Goal: Task Accomplishment & Management: Use online tool/utility

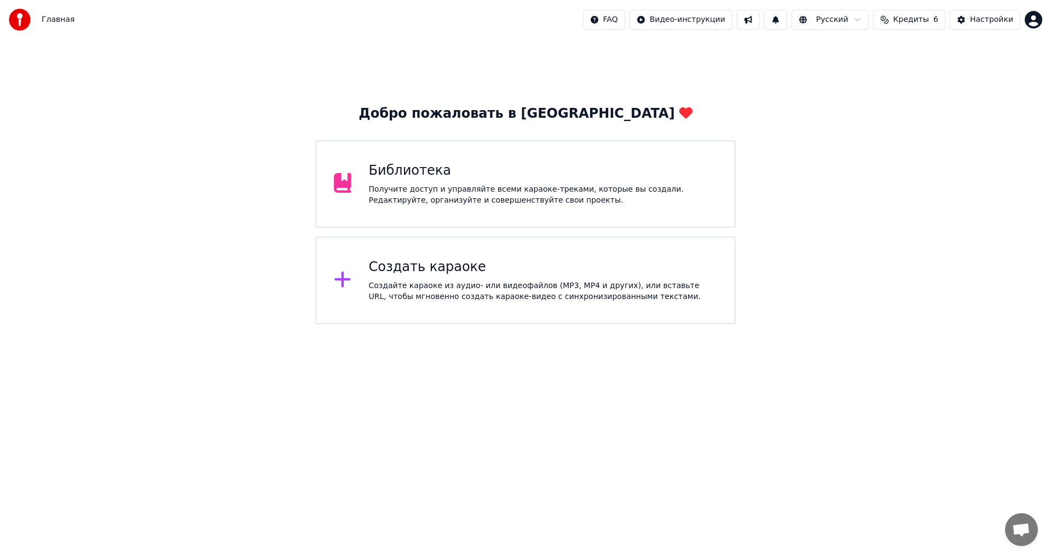
click at [536, 300] on div "Создайте караоке из аудио- или видеофайлов (MP3, MP4 и других), или вставьте UR…" at bounding box center [543, 291] width 349 height 22
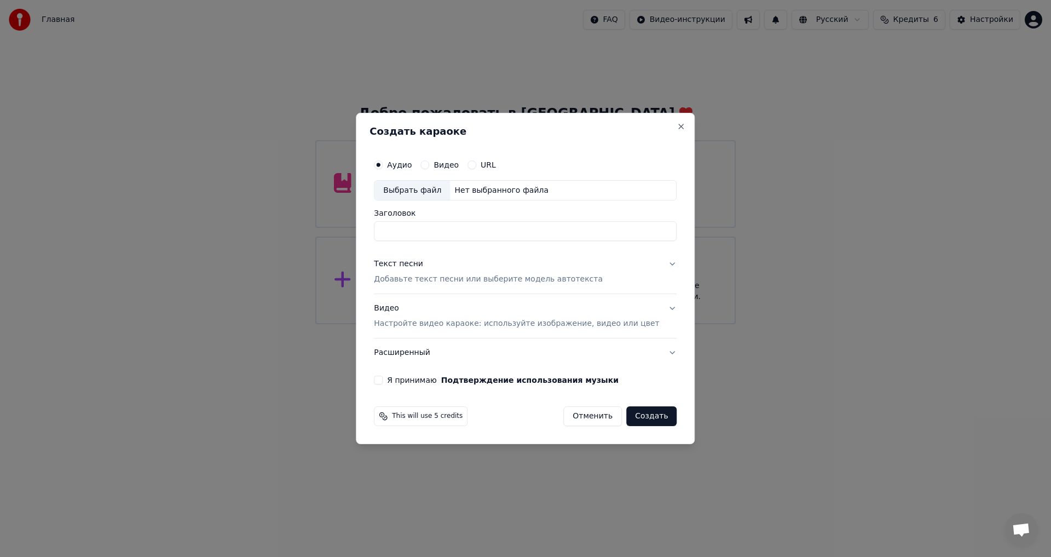
click at [492, 170] on div "Аудио Видео URL" at bounding box center [525, 165] width 303 height 22
click at [495, 163] on label "URL" at bounding box center [488, 165] width 15 height 8
click at [476, 163] on button "URL" at bounding box center [471, 164] width 9 height 9
click at [477, 193] on input "text" at bounding box center [525, 191] width 303 height 22
paste input "**********"
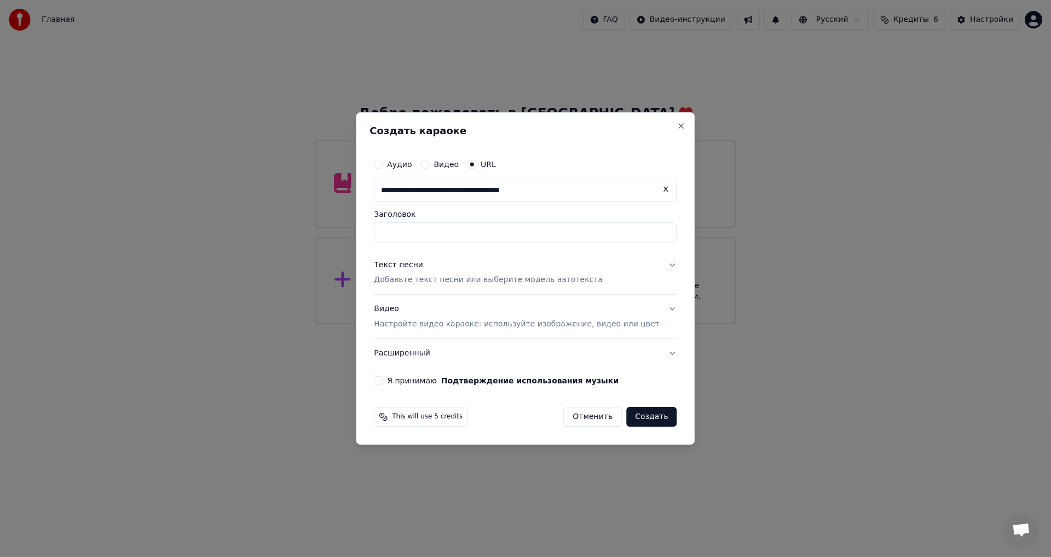
type input "**********"
click at [462, 271] on div "Текст песни Добавьте текст песни или выберите модель автотекста" at bounding box center [488, 272] width 229 height 26
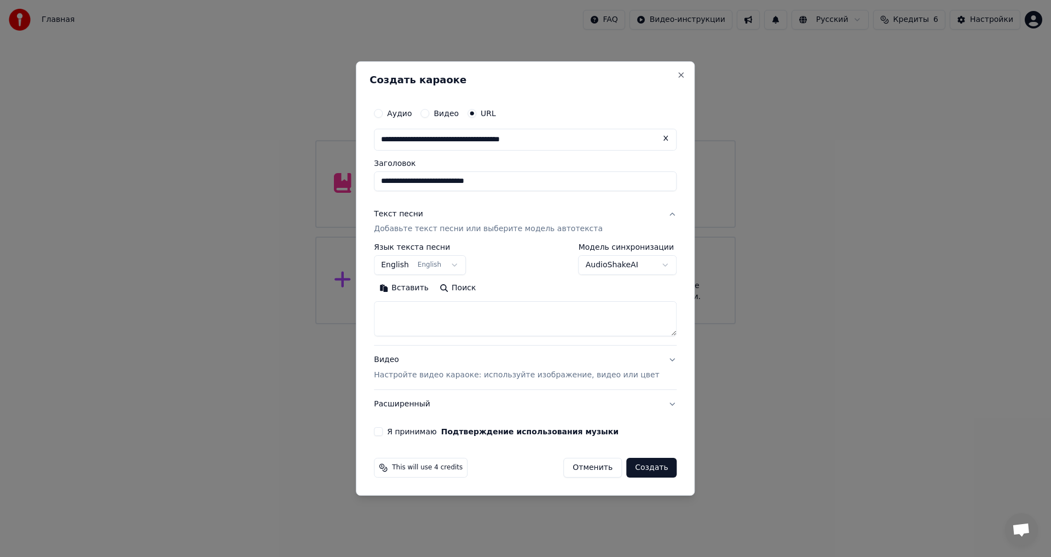
click at [451, 317] on textarea at bounding box center [525, 319] width 303 height 35
paste textarea "**********"
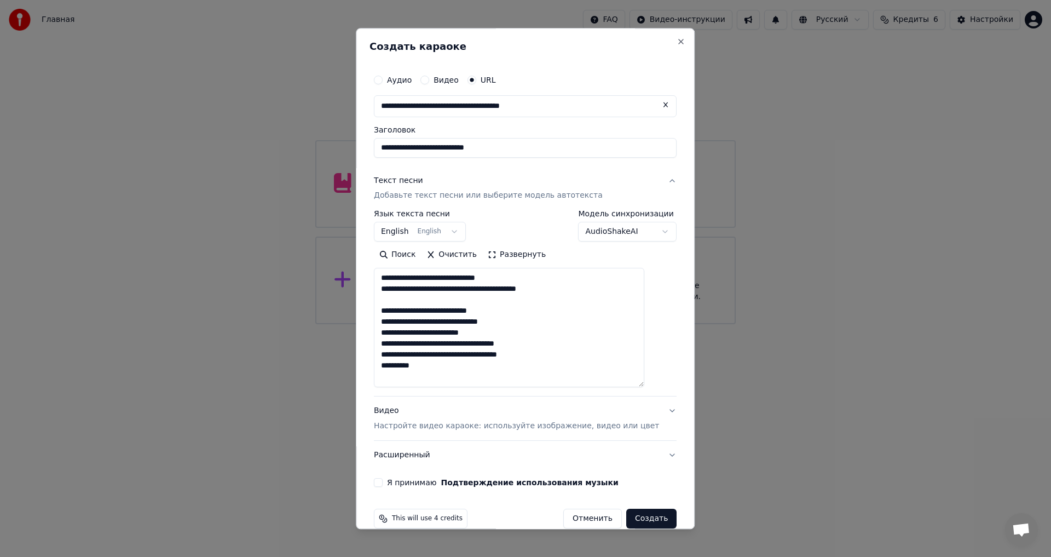
drag, startPoint x: 653, startPoint y: 334, endPoint x: 641, endPoint y: 500, distance: 166.2
click at [641, 388] on textarea "**********" at bounding box center [509, 327] width 270 height 119
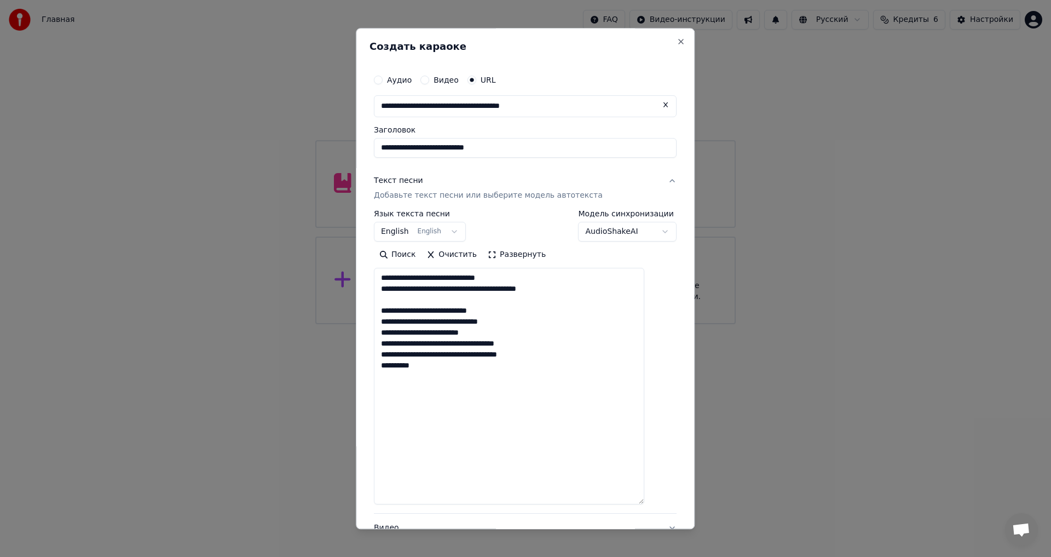
drag, startPoint x: 455, startPoint y: 333, endPoint x: 394, endPoint y: 336, distance: 61.3
click at [394, 336] on textarea "**********" at bounding box center [509, 386] width 270 height 236
click at [431, 375] on textarea "**********" at bounding box center [509, 386] width 270 height 236
click at [433, 380] on textarea "**********" at bounding box center [509, 386] width 270 height 236
paste textarea "**********"
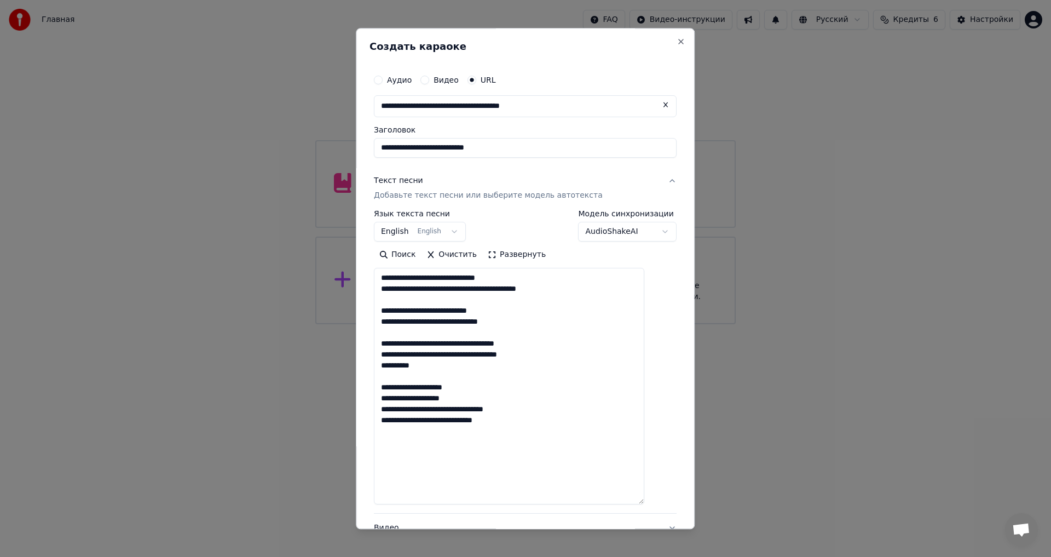
paste textarea "**********"
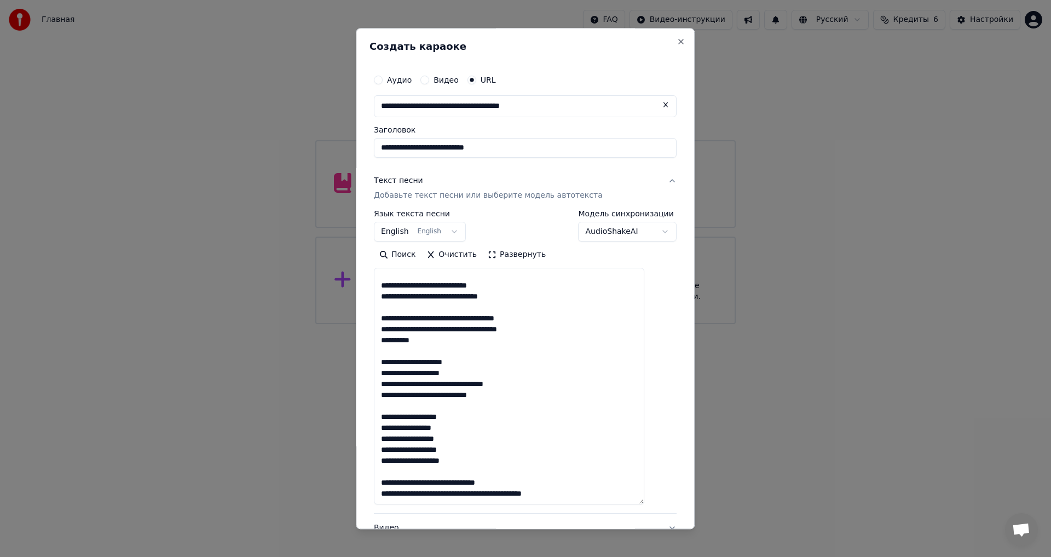
scroll to position [42, 0]
paste textarea "**********"
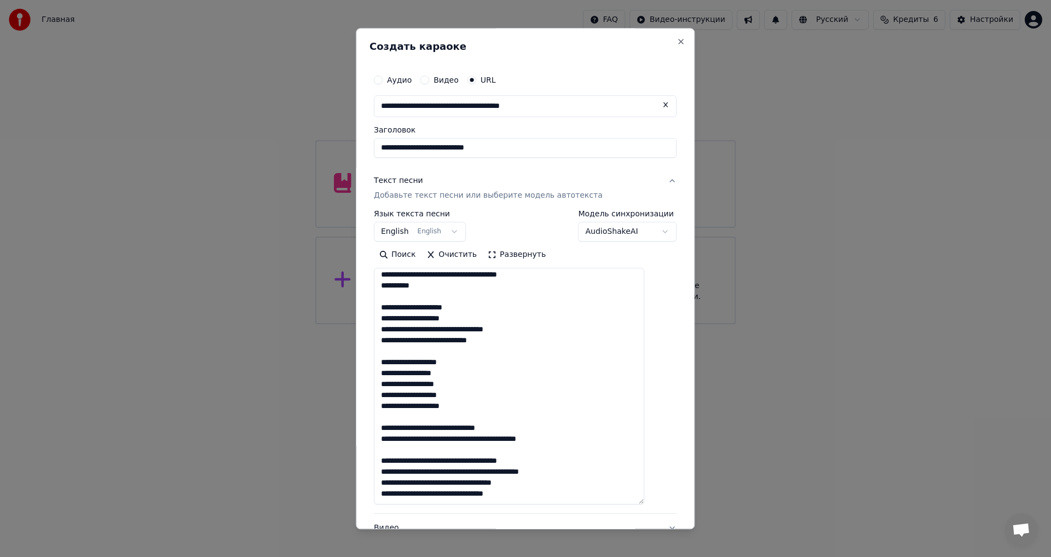
scroll to position [97, 0]
paste textarea "**********"
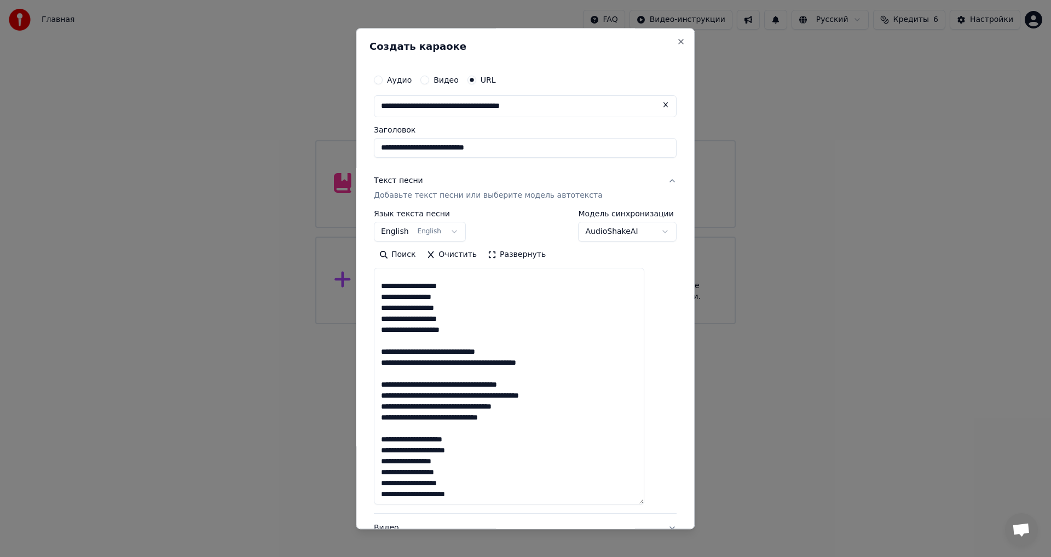
scroll to position [173, 0]
paste textarea "**********"
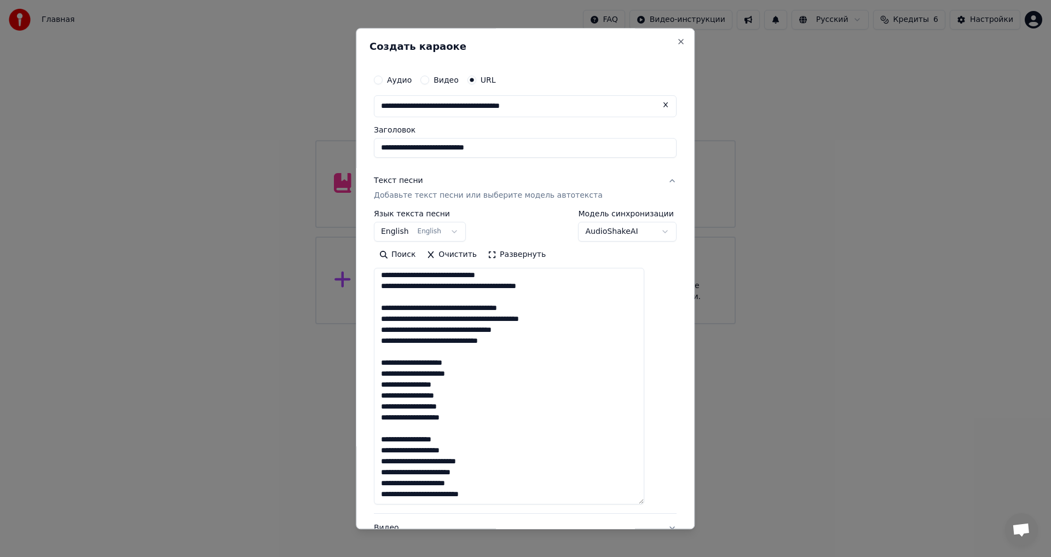
scroll to position [250, 0]
paste textarea "**********"
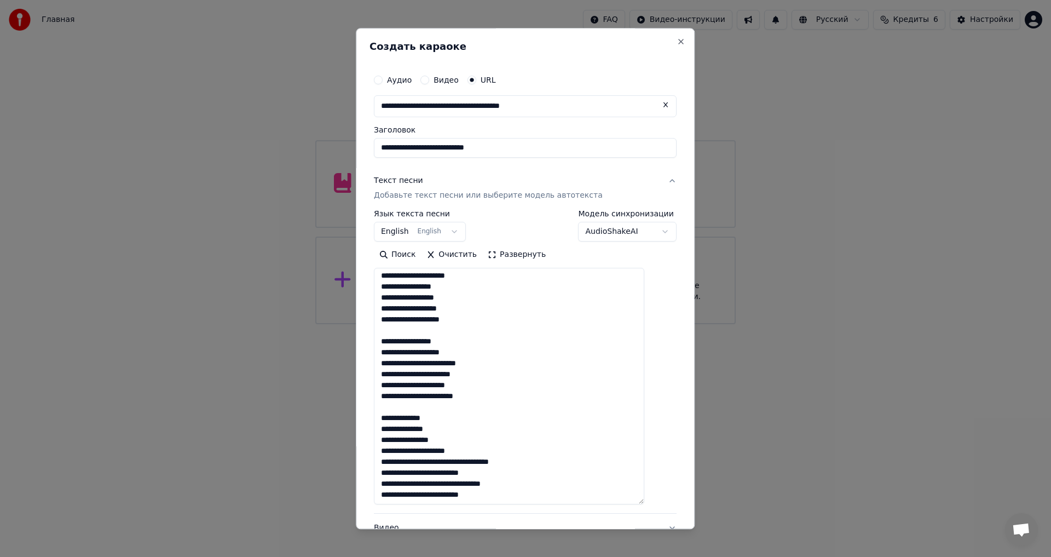
scroll to position [331, 0]
paste textarea "**********"
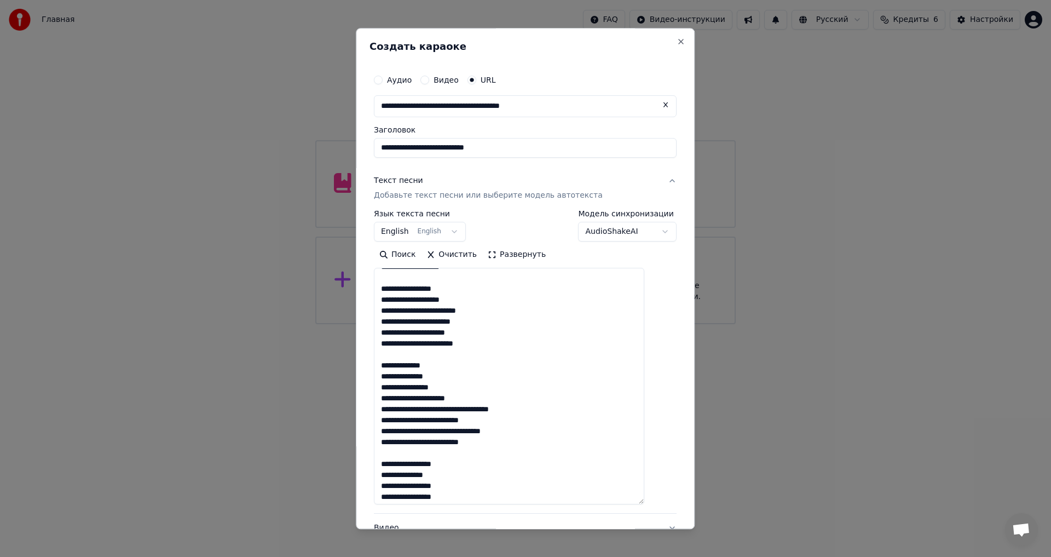
scroll to position [386, 0]
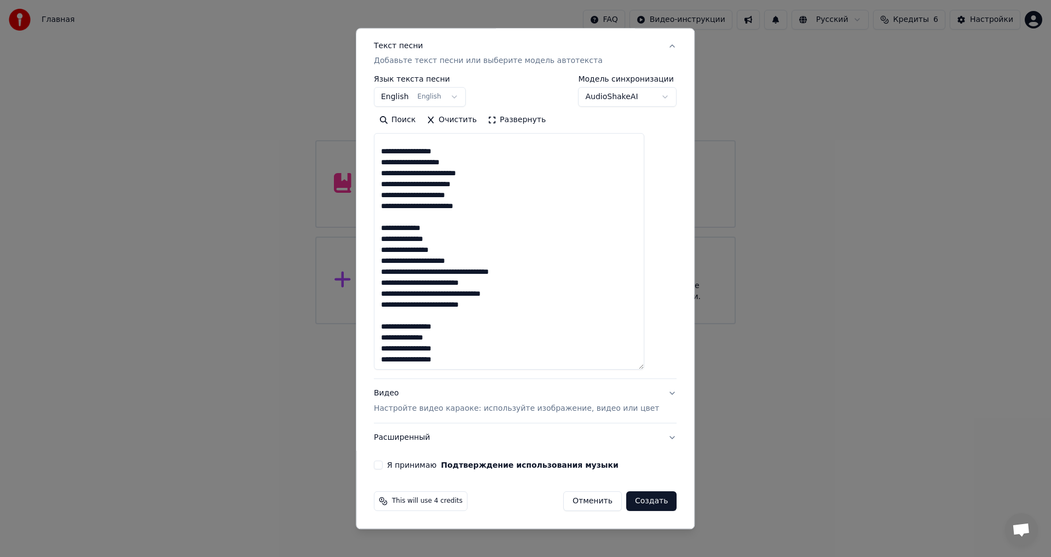
type textarea "**********"
click at [414, 411] on p "Настройте видео караоке: используйте изображение, видео или цвет" at bounding box center [516, 408] width 285 height 11
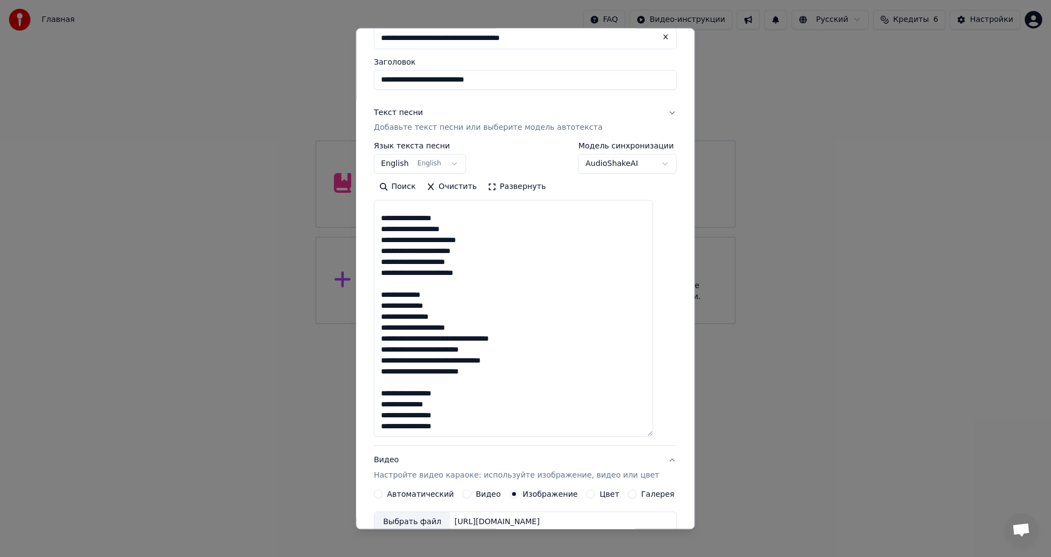
scroll to position [48, 0]
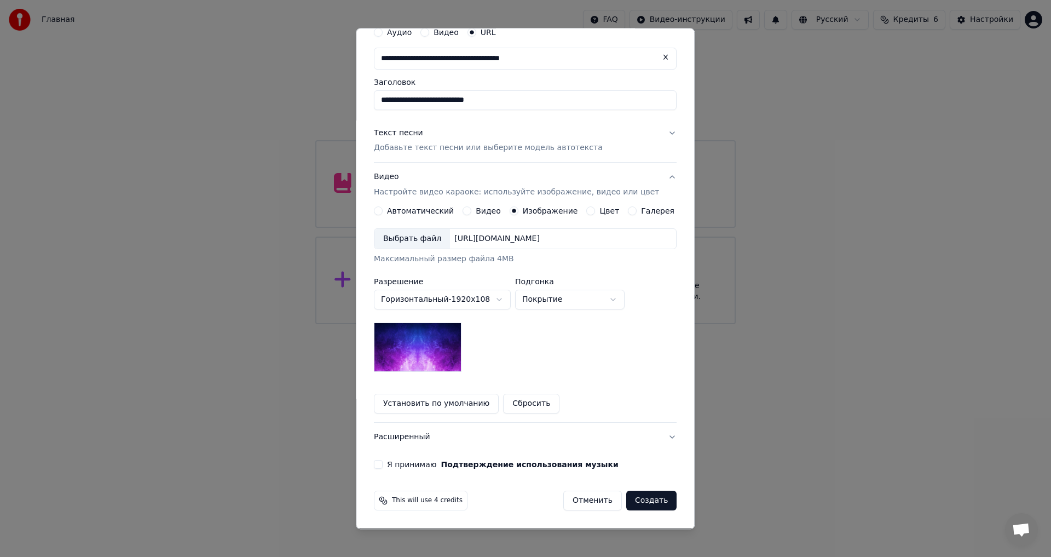
click at [409, 241] on div "Выбрать файл" at bounding box center [412, 239] width 76 height 20
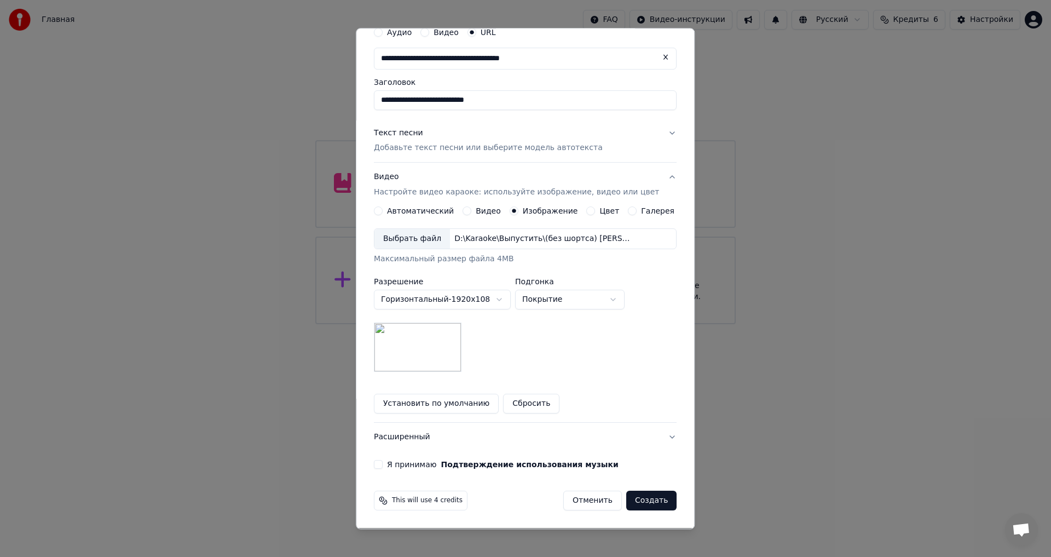
click at [417, 462] on label "Я принимаю Подтверждение использования музыки" at bounding box center [503, 465] width 232 height 8
click at [383, 462] on button "Я принимаю Подтверждение использования музыки" at bounding box center [378, 464] width 9 height 9
click at [423, 442] on button "Расширенный" at bounding box center [525, 437] width 303 height 28
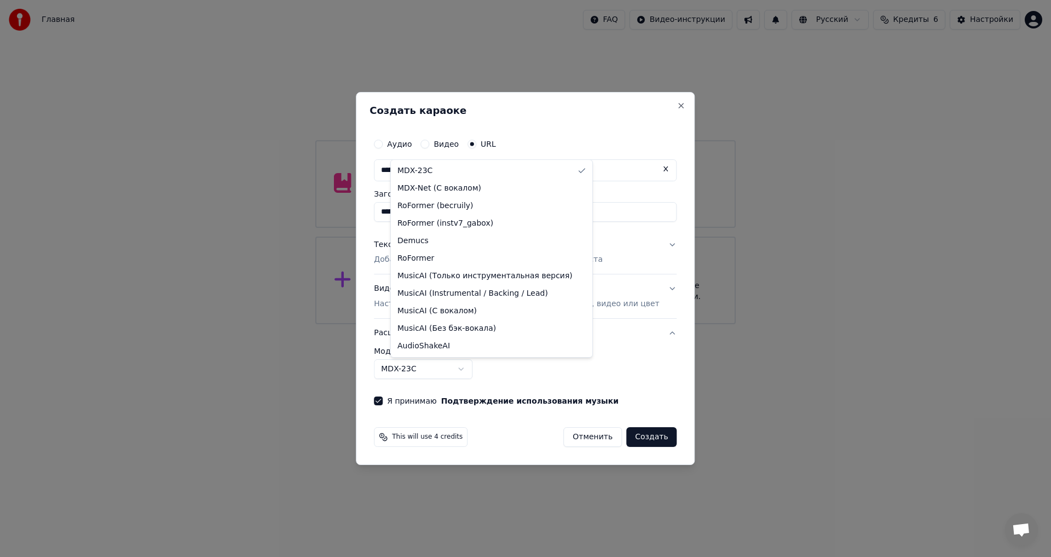
click at [457, 324] on body "**********" at bounding box center [525, 162] width 1051 height 324
select select "**********"
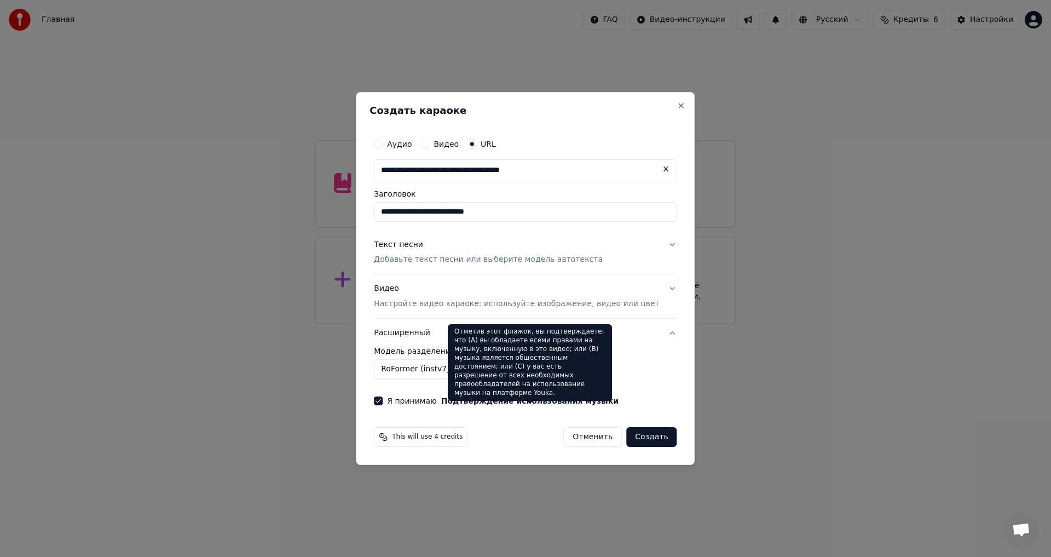
click at [638, 436] on button "Создать" at bounding box center [651, 437] width 50 height 20
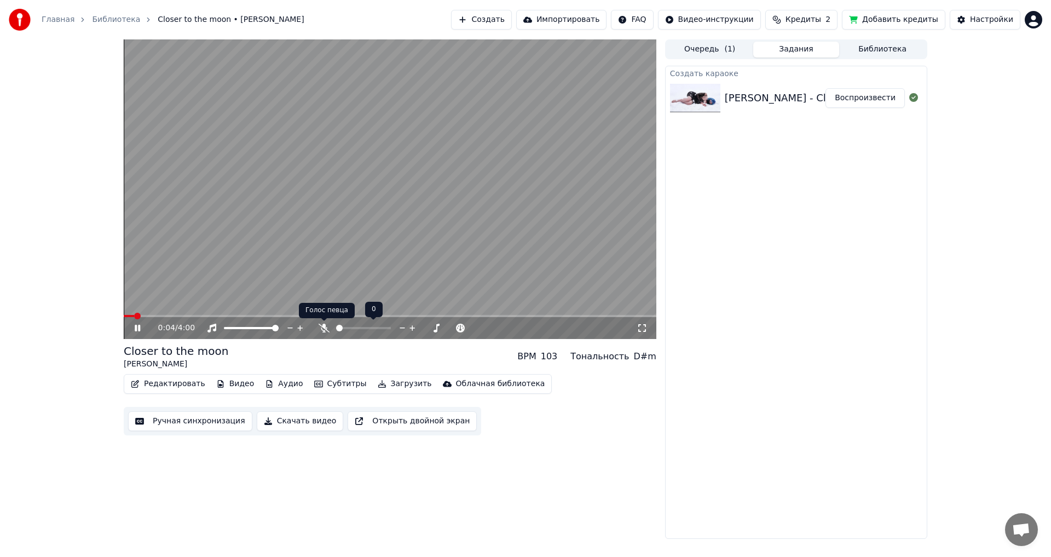
click at [325, 329] on icon at bounding box center [324, 327] width 11 height 9
click at [124, 319] on span at bounding box center [127, 316] width 7 height 7
click at [200, 419] on button "Ручная синхронизация" at bounding box center [190, 421] width 124 height 20
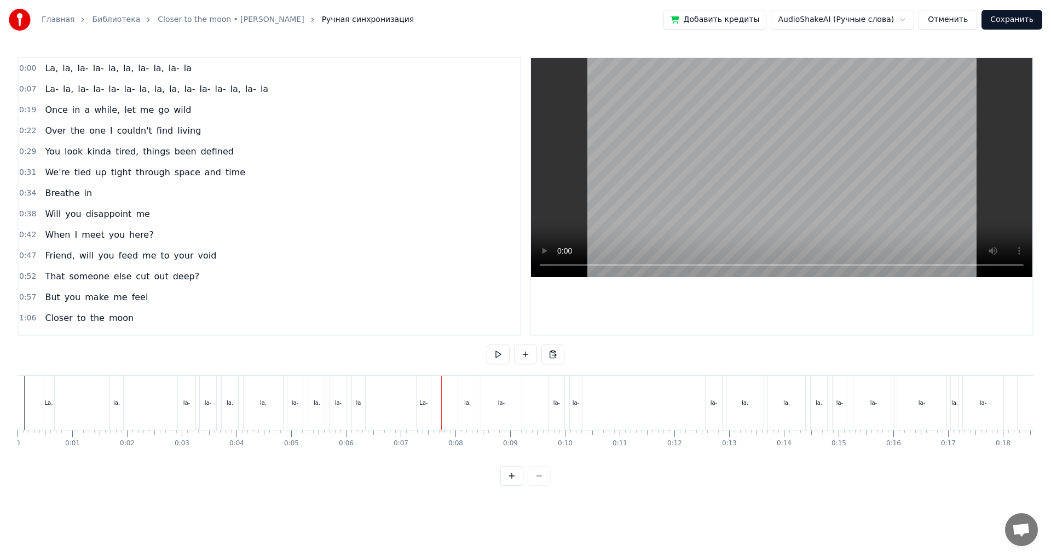
click at [424, 412] on div "La-" at bounding box center [424, 402] width 14 height 54
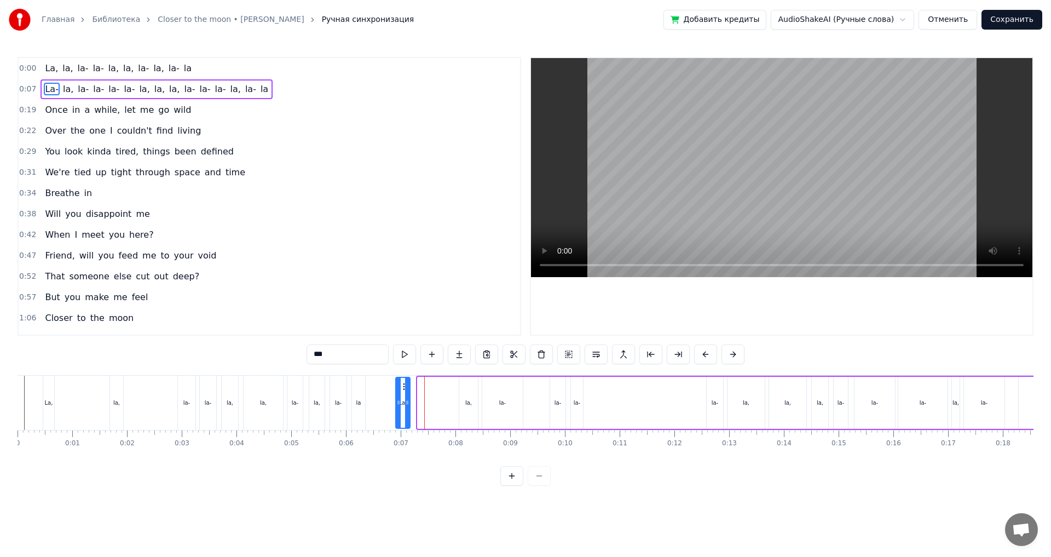
drag, startPoint x: 426, startPoint y: 388, endPoint x: 402, endPoint y: 397, distance: 25.8
click at [403, 390] on icon at bounding box center [405, 386] width 9 height 9
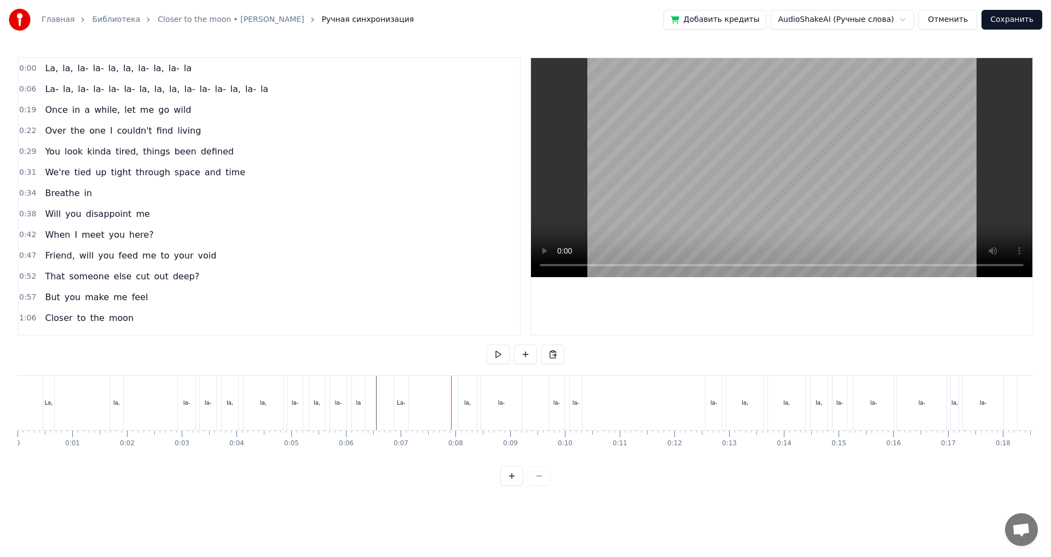
click at [401, 411] on div "La-" at bounding box center [401, 402] width 14 height 54
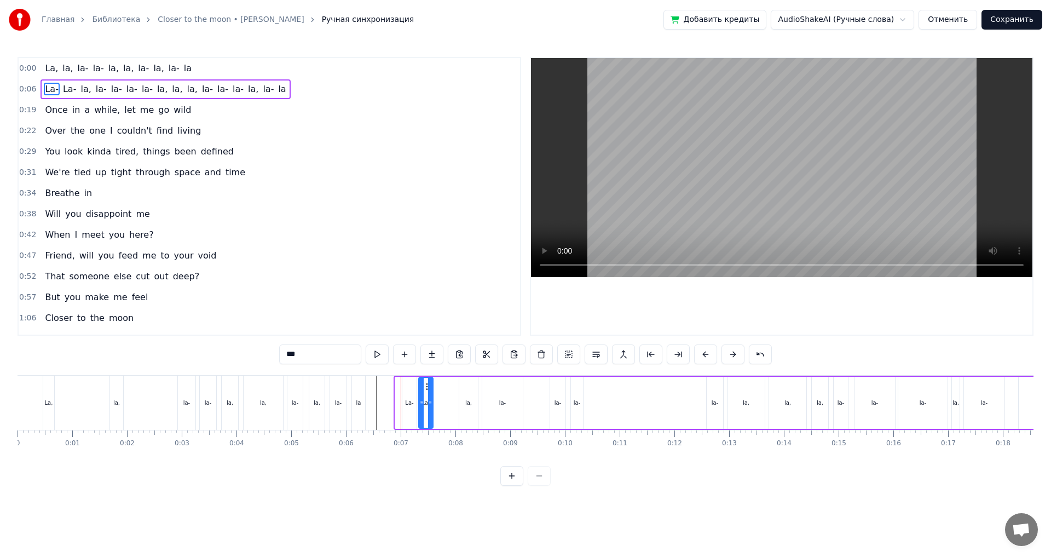
drag, startPoint x: 403, startPoint y: 386, endPoint x: 433, endPoint y: 392, distance: 30.7
click at [409, 408] on div "La-" at bounding box center [409, 403] width 14 height 52
drag, startPoint x: 410, startPoint y: 385, endPoint x: 403, endPoint y: 385, distance: 6.6
click at [403, 385] on icon at bounding box center [405, 386] width 9 height 9
click at [429, 388] on div "La-" at bounding box center [426, 403] width 14 height 52
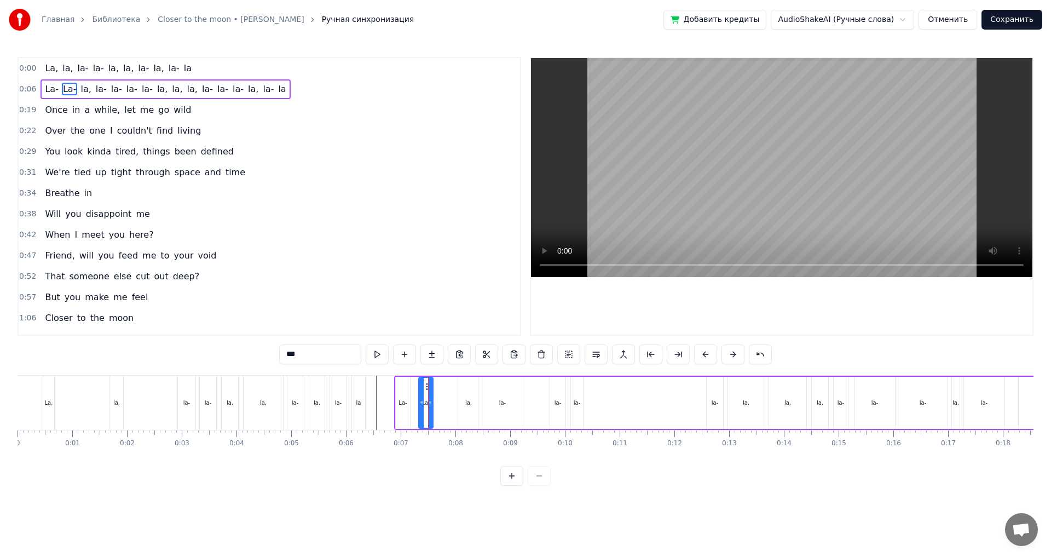
click at [427, 386] on circle at bounding box center [426, 386] width 1 height 1
drag, startPoint x: 427, startPoint y: 386, endPoint x: 420, endPoint y: 386, distance: 6.6
click at [420, 386] on circle at bounding box center [420, 386] width 1 height 1
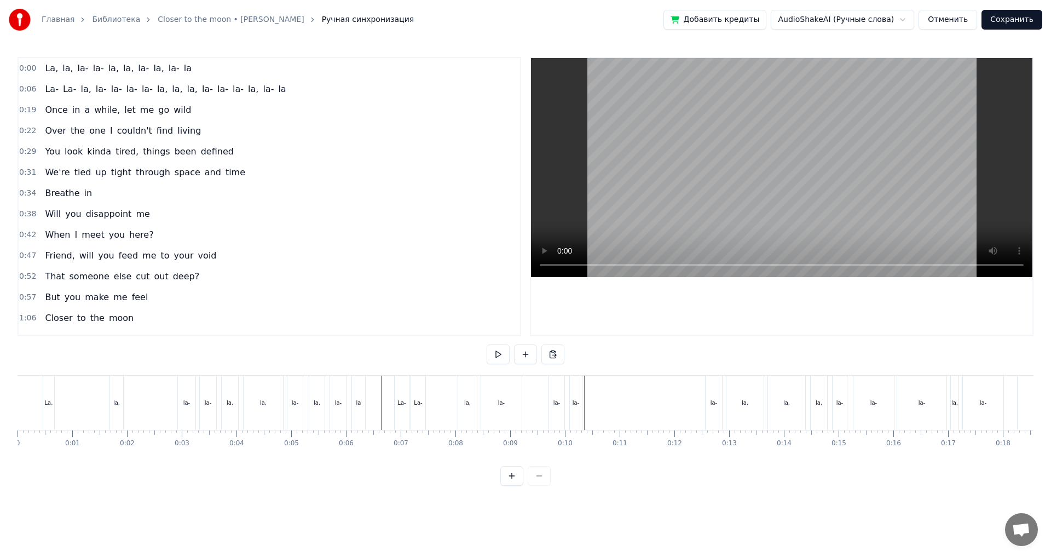
click at [436, 415] on div "La- La- la, [GEOGRAPHIC_DATA], la, la, [GEOGRAPHIC_DATA], [GEOGRAPHIC_DATA]" at bounding box center [728, 402] width 668 height 54
click at [498, 410] on div "la-" at bounding box center [501, 402] width 41 height 54
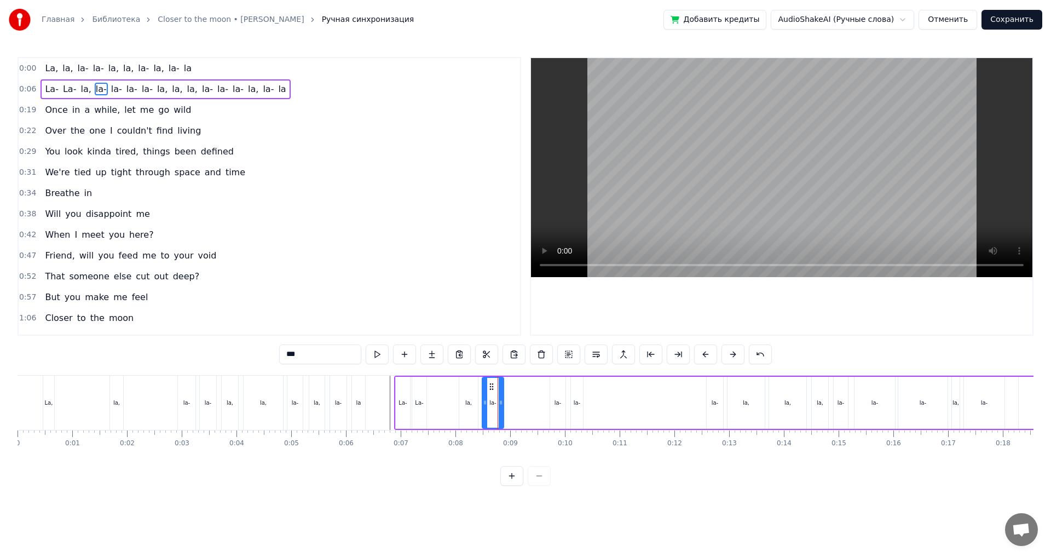
drag, startPoint x: 519, startPoint y: 408, endPoint x: 500, endPoint y: 411, distance: 19.4
click at [500, 411] on div at bounding box center [501, 403] width 4 height 50
click at [512, 403] on div "la-" at bounding box center [510, 402] width 7 height 8
click at [444, 405] on div "La- La- la, [GEOGRAPHIC_DATA], la, la, [GEOGRAPHIC_DATA], [GEOGRAPHIC_DATA]" at bounding box center [728, 402] width 668 height 54
click at [443, 408] on div "La- La- la, [GEOGRAPHIC_DATA], la, la, [GEOGRAPHIC_DATA], [GEOGRAPHIC_DATA]" at bounding box center [728, 402] width 668 height 54
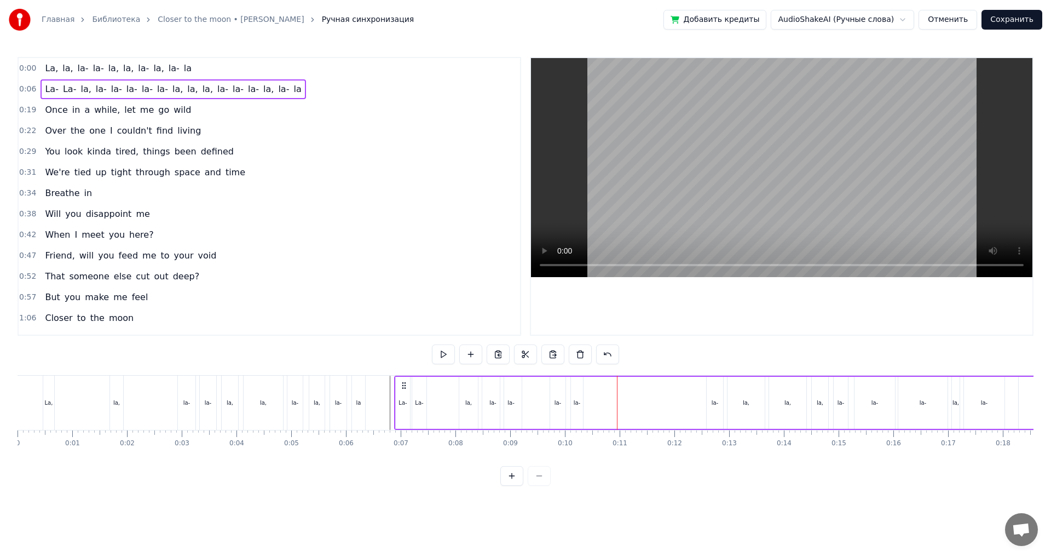
click at [430, 409] on div "La- La- la, [GEOGRAPHIC_DATA], la, la, [GEOGRAPHIC_DATA], [GEOGRAPHIC_DATA]" at bounding box center [728, 402] width 668 height 54
click at [436, 414] on div "La- La- la, [GEOGRAPHIC_DATA], la, la, [GEOGRAPHIC_DATA], [GEOGRAPHIC_DATA]" at bounding box center [728, 402] width 668 height 54
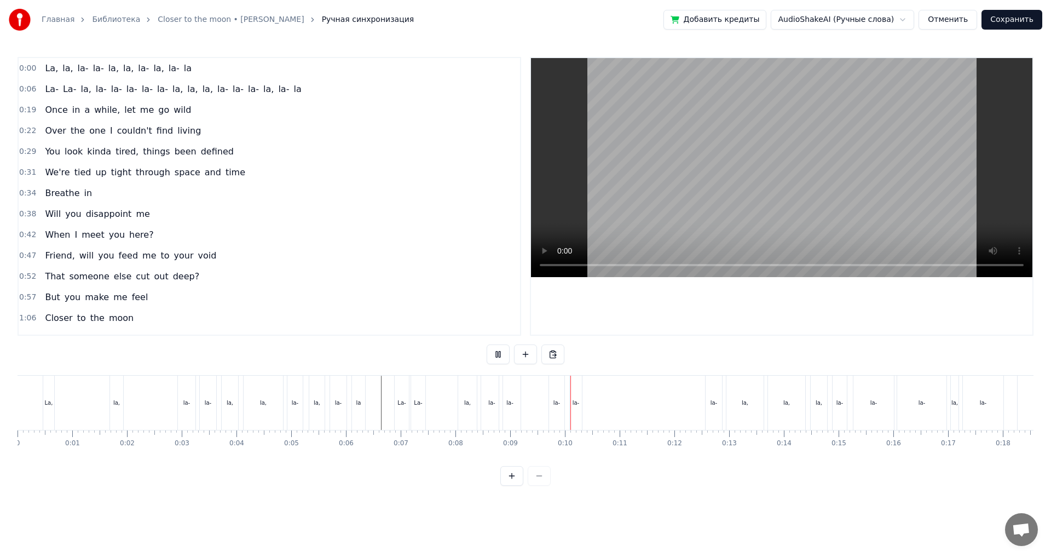
click at [365, 417] on div "la" at bounding box center [358, 402] width 14 height 54
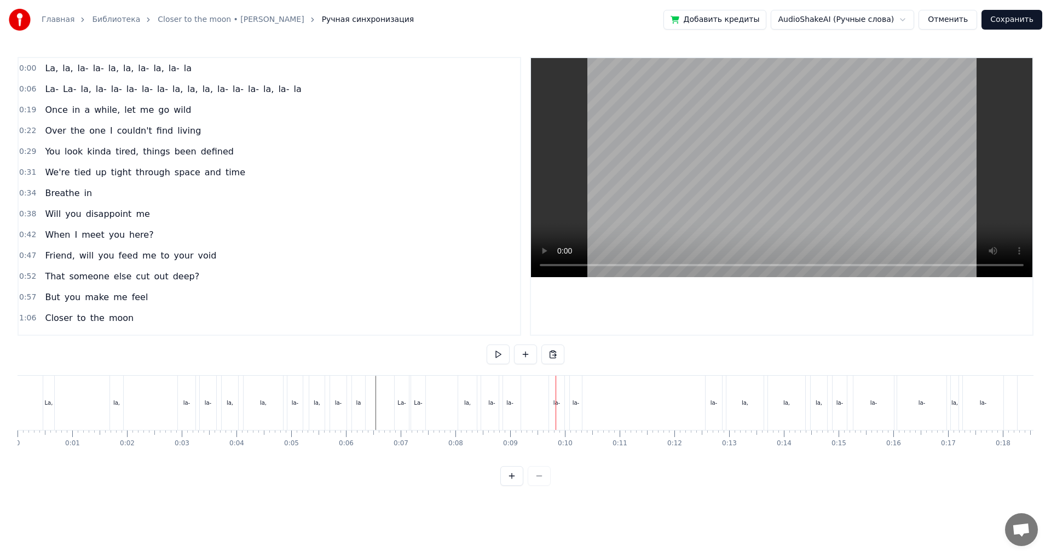
click at [512, 408] on div "la-" at bounding box center [509, 402] width 21 height 54
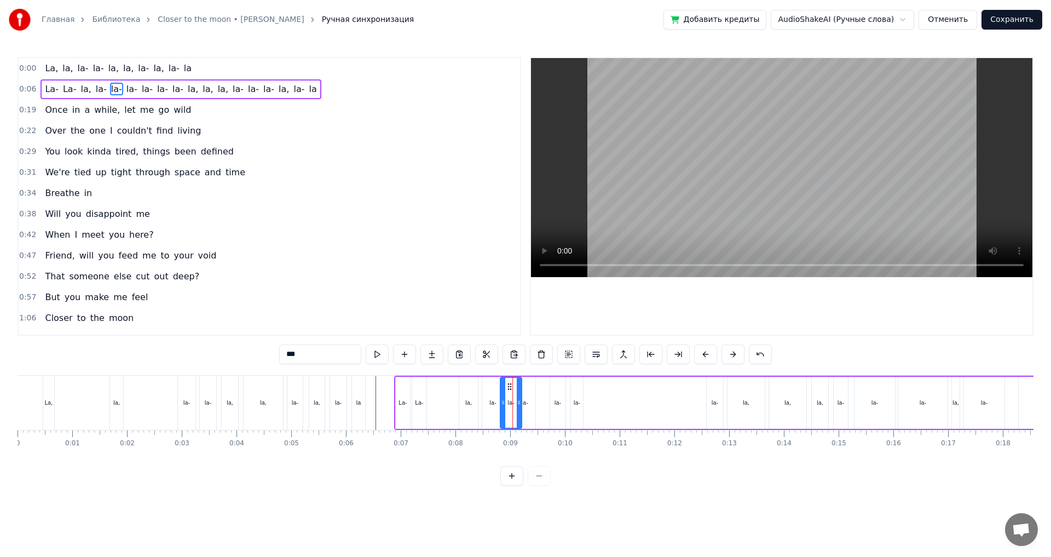
click at [527, 406] on div "la-" at bounding box center [524, 402] width 7 height 8
drag, startPoint x: 523, startPoint y: 384, endPoint x: 535, endPoint y: 389, distance: 12.5
click at [535, 389] on icon at bounding box center [534, 386] width 9 height 9
click at [511, 396] on div "la-" at bounding box center [510, 403] width 21 height 52
click at [517, 390] on div at bounding box center [515, 403] width 4 height 50
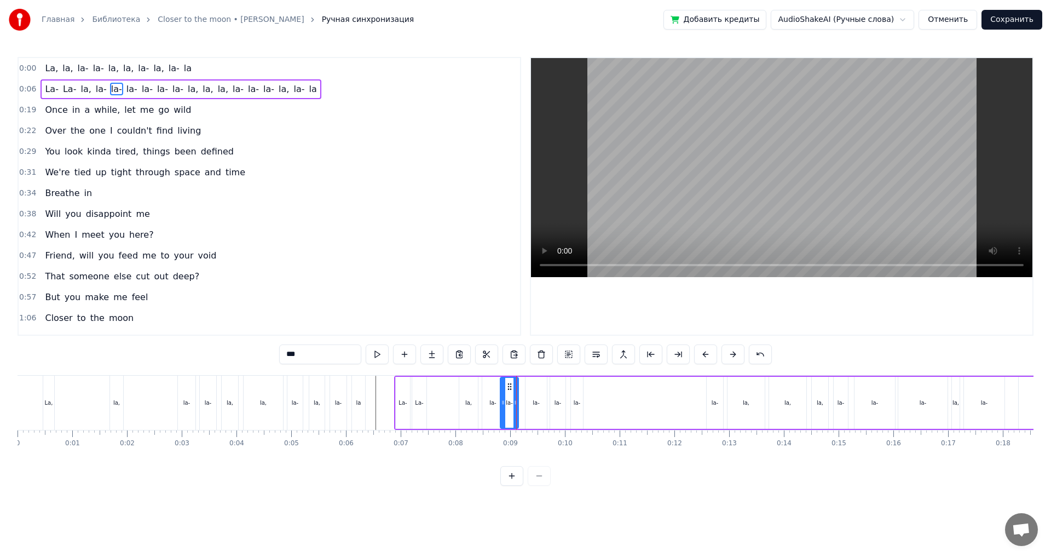
click at [535, 393] on div "la-" at bounding box center [535, 403] width 21 height 52
click at [531, 395] on div at bounding box center [531, 403] width 4 height 50
drag, startPoint x: 537, startPoint y: 386, endPoint x: 529, endPoint y: 388, distance: 8.3
click at [529, 388] on icon at bounding box center [529, 386] width 9 height 9
click at [433, 406] on div "La- La- la, [GEOGRAPHIC_DATA], la, la, [GEOGRAPHIC_DATA], [GEOGRAPHIC_DATA]" at bounding box center [728, 402] width 668 height 54
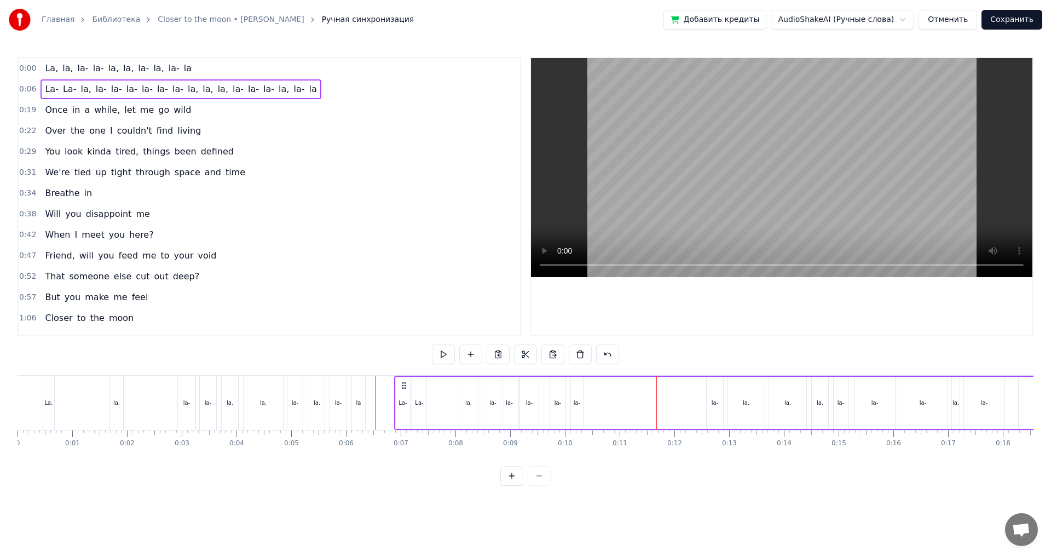
click at [577, 400] on div "la-" at bounding box center [577, 402] width 7 height 8
click at [586, 403] on div "la-" at bounding box center [584, 402] width 7 height 8
drag, startPoint x: 587, startPoint y: 390, endPoint x: 593, endPoint y: 393, distance: 6.9
click at [593, 393] on div at bounding box center [593, 403] width 4 height 50
drag, startPoint x: 587, startPoint y: 386, endPoint x: 639, endPoint y: 390, distance: 52.2
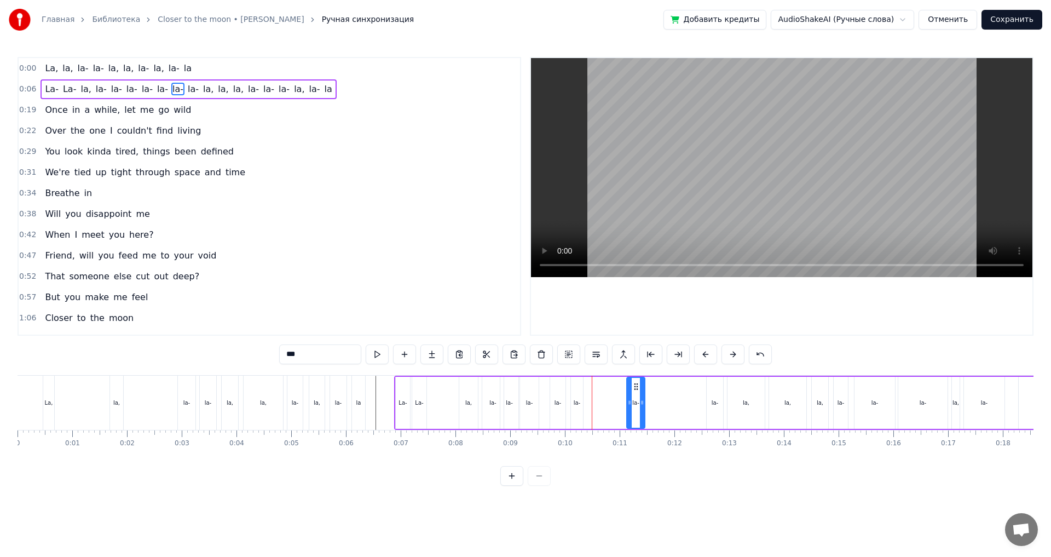
click at [639, 390] on icon at bounding box center [636, 386] width 9 height 9
click at [596, 403] on div "La- La- la, [GEOGRAPHIC_DATA], la, la, [GEOGRAPHIC_DATA], [GEOGRAPHIC_DATA]" at bounding box center [728, 402] width 668 height 54
click at [595, 407] on div "La- La- la, [GEOGRAPHIC_DATA], la, la, [GEOGRAPHIC_DATA], [GEOGRAPHIC_DATA]" at bounding box center [728, 402] width 668 height 54
click at [594, 408] on div "La- La- la, [GEOGRAPHIC_DATA], la, la, [GEOGRAPHIC_DATA], [GEOGRAPHIC_DATA]" at bounding box center [728, 402] width 668 height 54
click at [597, 407] on div "La- La- la, [GEOGRAPHIC_DATA], la, la, [GEOGRAPHIC_DATA], [GEOGRAPHIC_DATA]" at bounding box center [728, 402] width 668 height 54
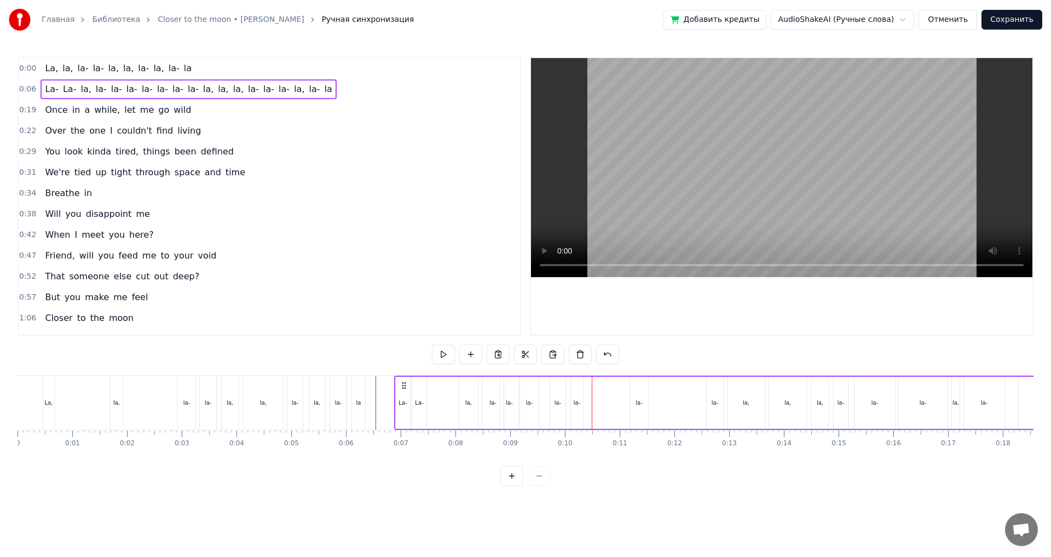
click at [606, 409] on div "La- La- la, [GEOGRAPHIC_DATA], la, la, [GEOGRAPHIC_DATA], [GEOGRAPHIC_DATA]" at bounding box center [728, 402] width 668 height 54
click at [619, 407] on div "La- La- la, [GEOGRAPHIC_DATA], la, la, [GEOGRAPHIC_DATA], [GEOGRAPHIC_DATA]" at bounding box center [728, 402] width 668 height 54
click at [605, 386] on div "La- La- la, [GEOGRAPHIC_DATA], la, la, [GEOGRAPHIC_DATA], [GEOGRAPHIC_DATA]" at bounding box center [728, 402] width 668 height 54
click at [594, 391] on div "La- La- la, [GEOGRAPHIC_DATA], la, la, [GEOGRAPHIC_DATA], [GEOGRAPHIC_DATA]" at bounding box center [728, 402] width 668 height 54
click at [588, 390] on div "La- La- la, [GEOGRAPHIC_DATA], la, la, [GEOGRAPHIC_DATA], [GEOGRAPHIC_DATA]" at bounding box center [728, 402] width 668 height 54
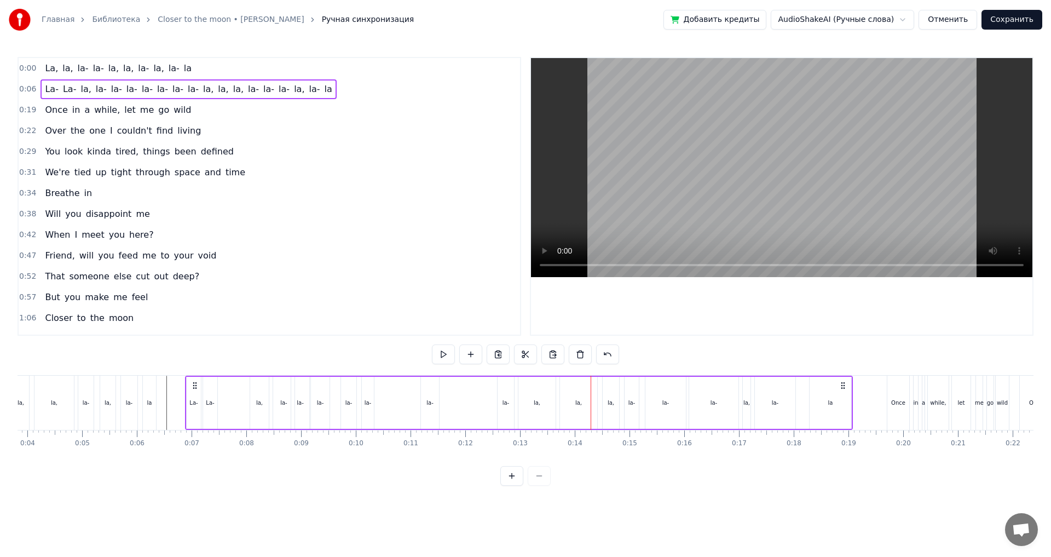
scroll to position [0, 375]
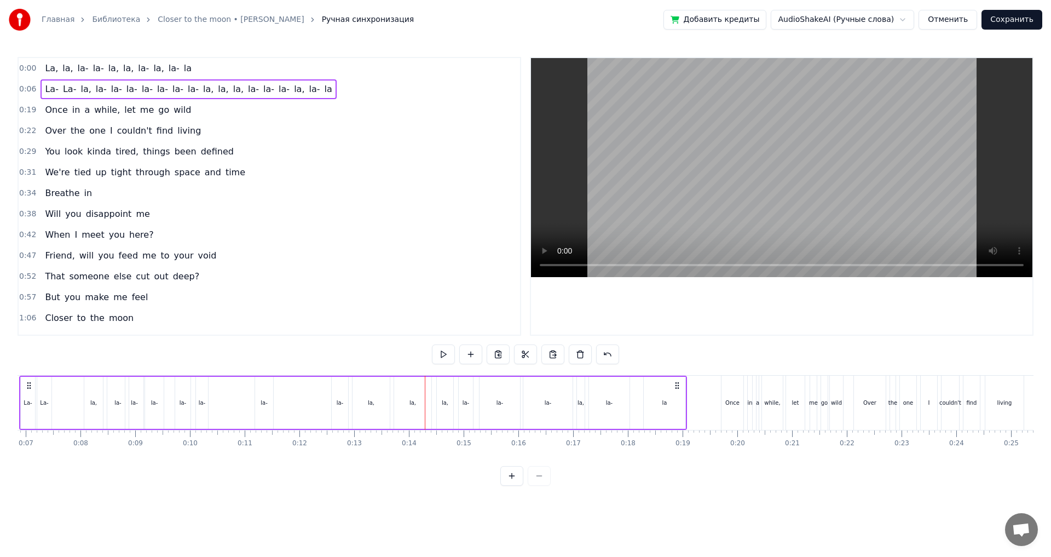
click at [311, 403] on div "La- La- la, [GEOGRAPHIC_DATA], la, la, [GEOGRAPHIC_DATA], [GEOGRAPHIC_DATA]" at bounding box center [353, 402] width 668 height 54
click at [307, 399] on div "La- La- la, [GEOGRAPHIC_DATA], la, la, [GEOGRAPHIC_DATA], [GEOGRAPHIC_DATA]" at bounding box center [353, 402] width 668 height 54
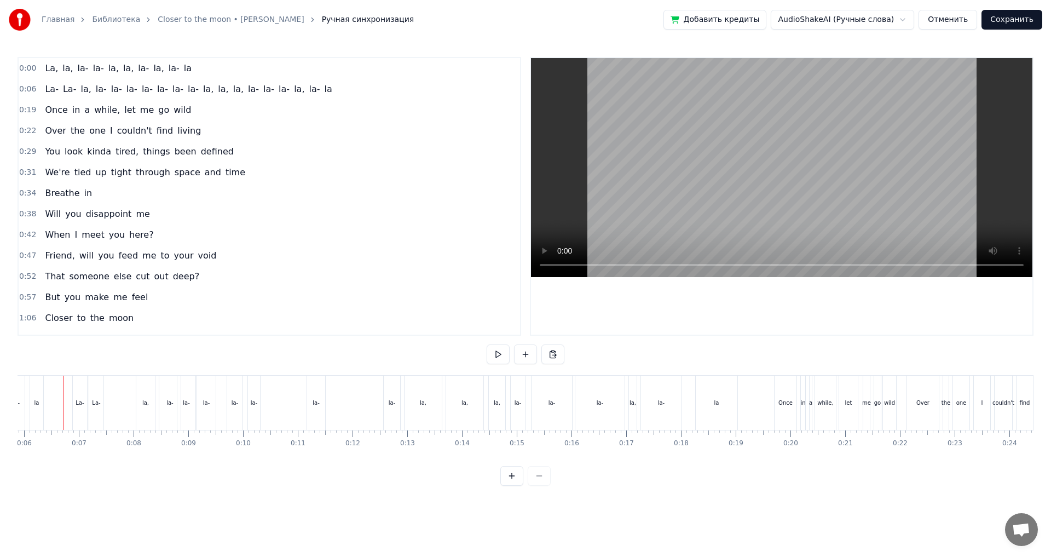
scroll to position [0, 313]
click at [475, 412] on div "la," at bounding box center [473, 402] width 37 height 54
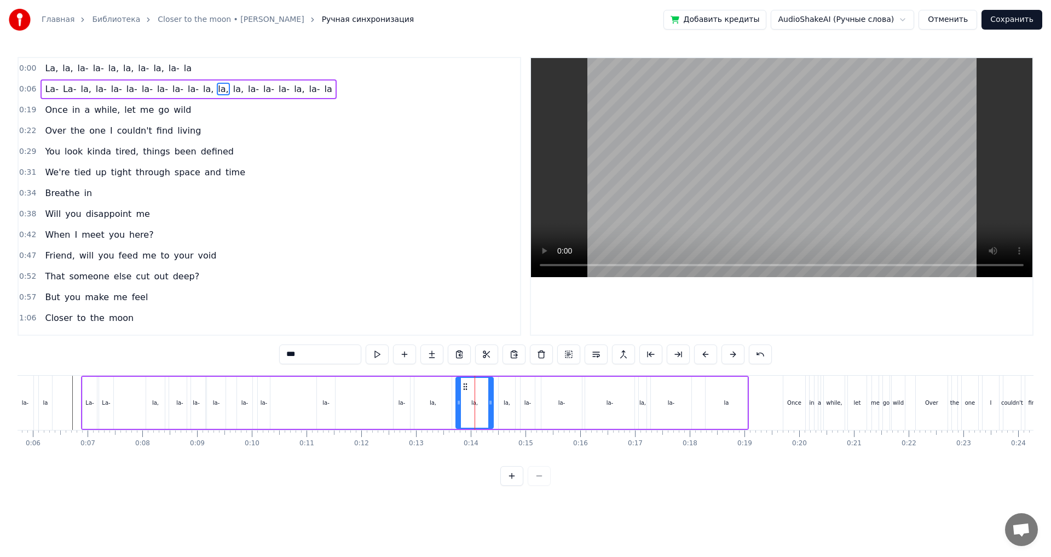
drag, startPoint x: 493, startPoint y: 408, endPoint x: 481, endPoint y: 408, distance: 11.5
click at [477, 409] on div "la," at bounding box center [474, 403] width 38 height 52
drag, startPoint x: 489, startPoint y: 407, endPoint x: 471, endPoint y: 408, distance: 17.6
click at [471, 408] on div at bounding box center [473, 403] width 4 height 50
click at [362, 410] on div "La- La- la, [GEOGRAPHIC_DATA], la, la, [GEOGRAPHIC_DATA], [GEOGRAPHIC_DATA]" at bounding box center [415, 402] width 668 height 54
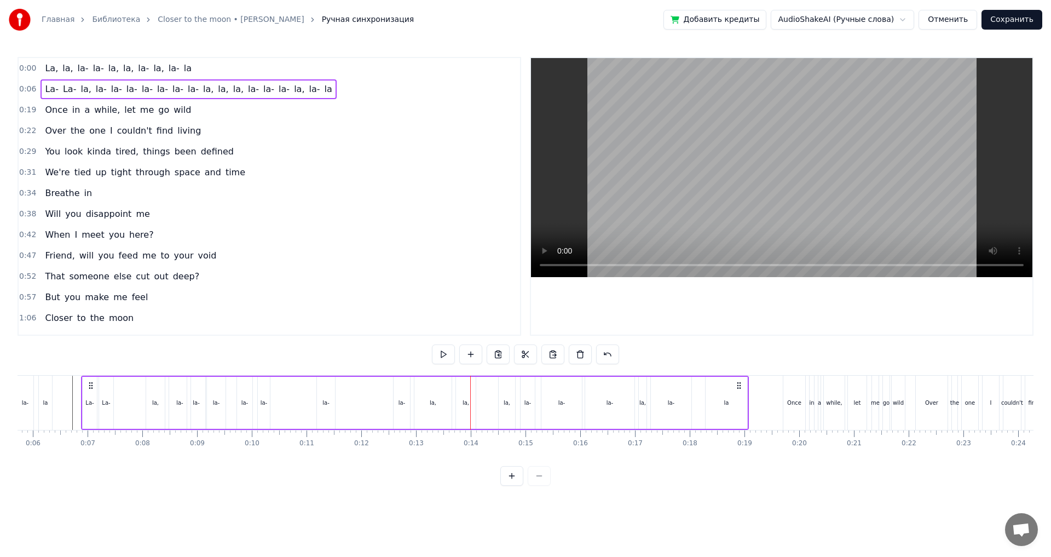
click at [359, 396] on div "La- La- la, [GEOGRAPHIC_DATA], la, la, [GEOGRAPHIC_DATA], [GEOGRAPHIC_DATA]" at bounding box center [415, 402] width 668 height 54
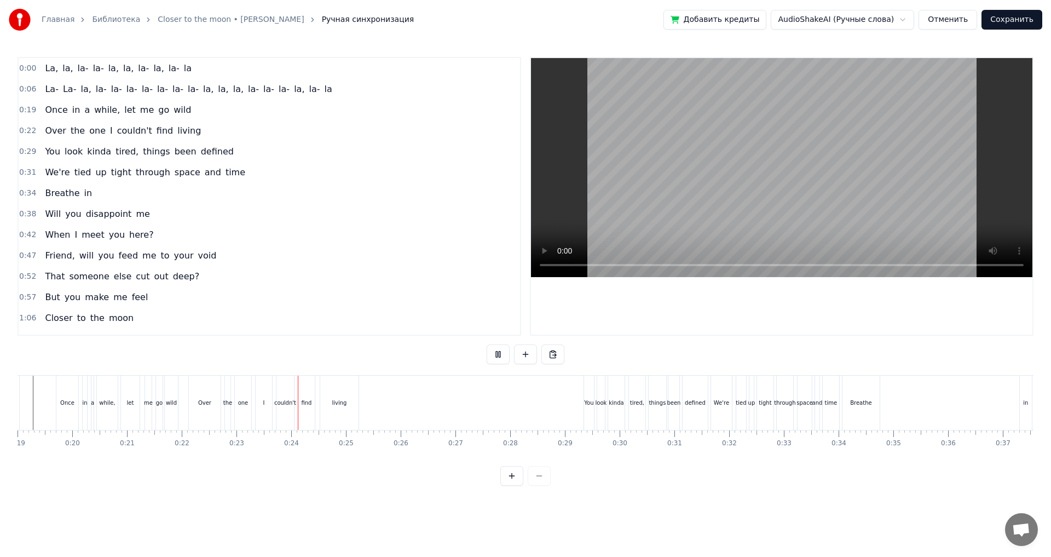
scroll to position [0, 1233]
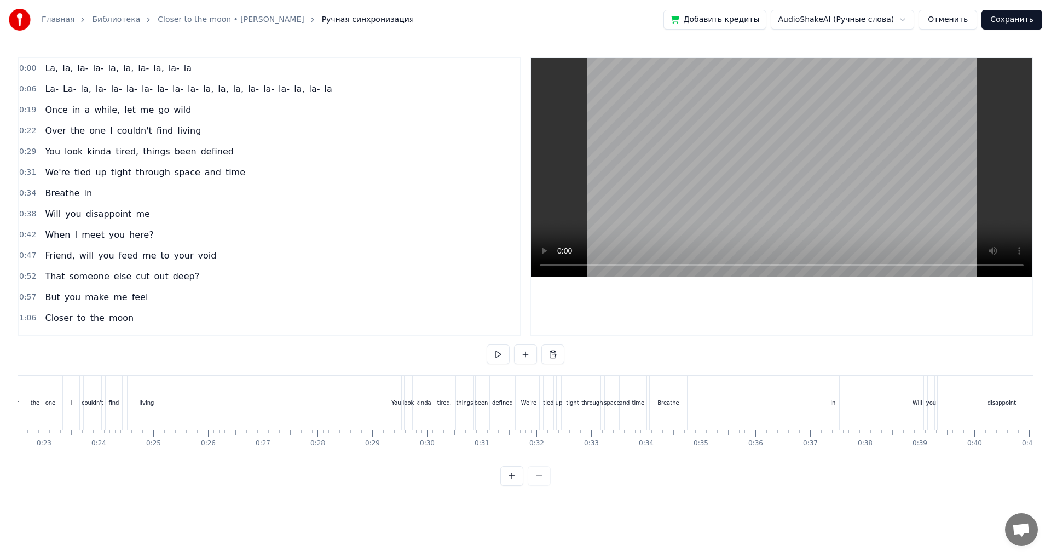
click at [835, 410] on div "in" at bounding box center [833, 402] width 12 height 54
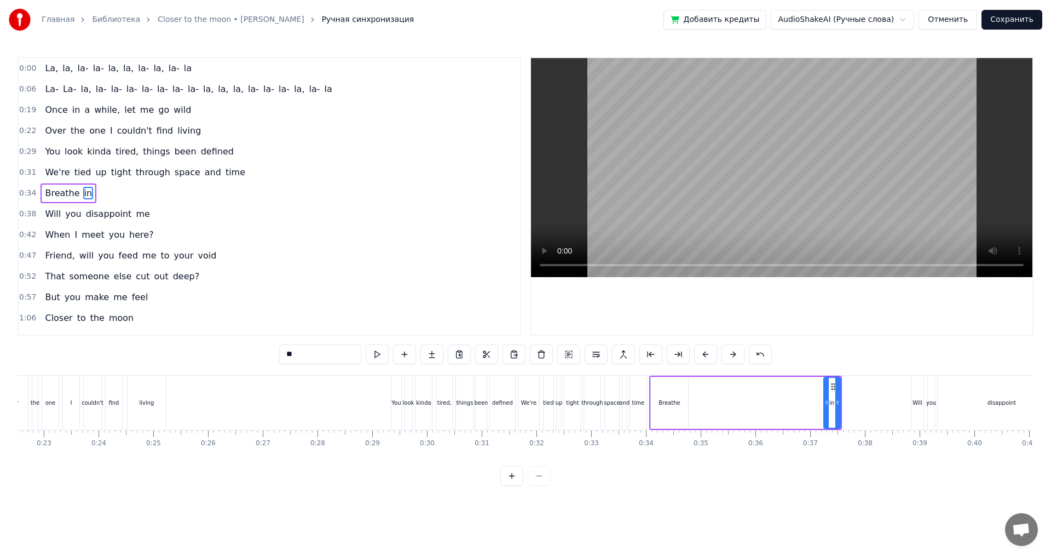
click at [826, 392] on div at bounding box center [826, 403] width 4 height 50
drag, startPoint x: 833, startPoint y: 387, endPoint x: 699, endPoint y: 391, distance: 134.2
click at [699, 391] on div "in" at bounding box center [697, 403] width 15 height 50
click at [660, 408] on div "Breathe" at bounding box center [669, 403] width 37 height 52
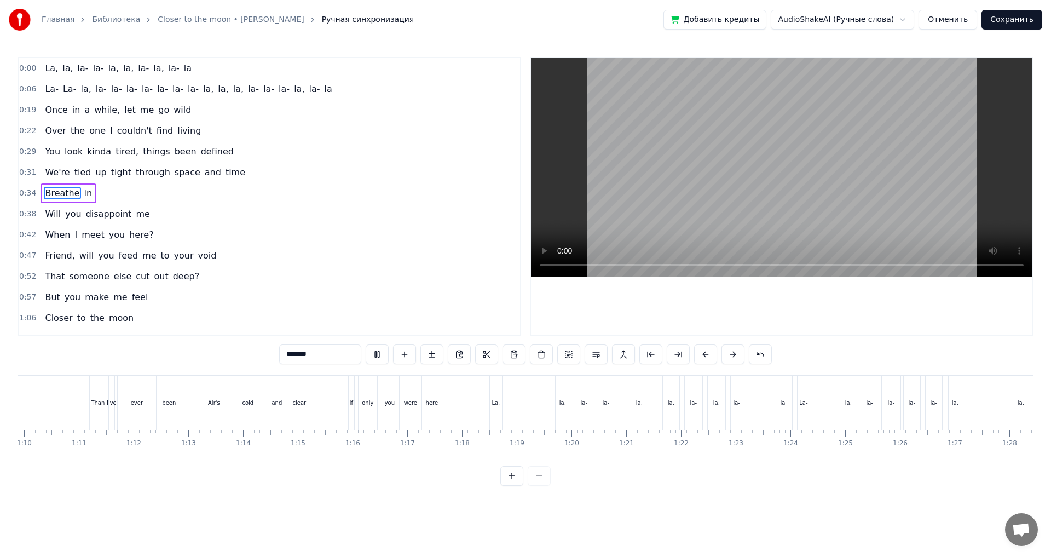
scroll to position [0, 3988]
click at [334, 413] on div "La," at bounding box center [332, 402] width 12 height 54
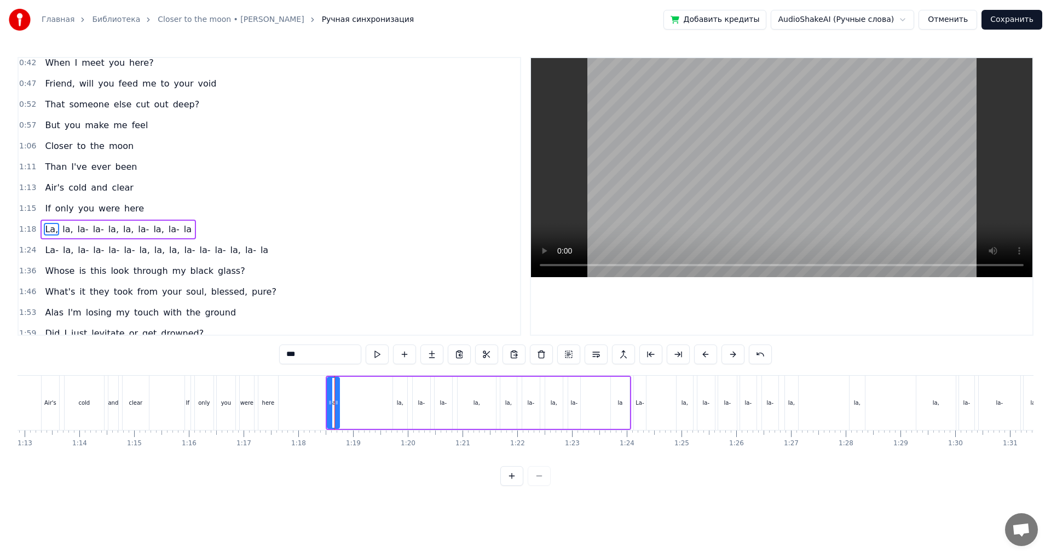
scroll to position [205, 0]
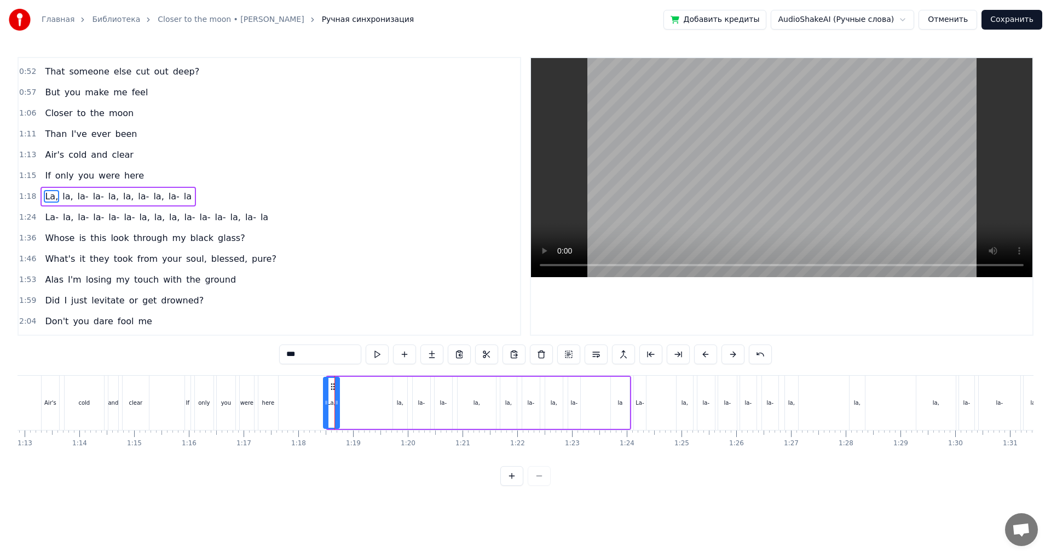
click at [326, 396] on div at bounding box center [326, 403] width 4 height 50
drag, startPoint x: 332, startPoint y: 389, endPoint x: 298, endPoint y: 392, distance: 33.6
click at [298, 392] on div "La," at bounding box center [298, 403] width 15 height 50
click at [247, 405] on div "were" at bounding box center [246, 402] width 13 height 8
type input "****"
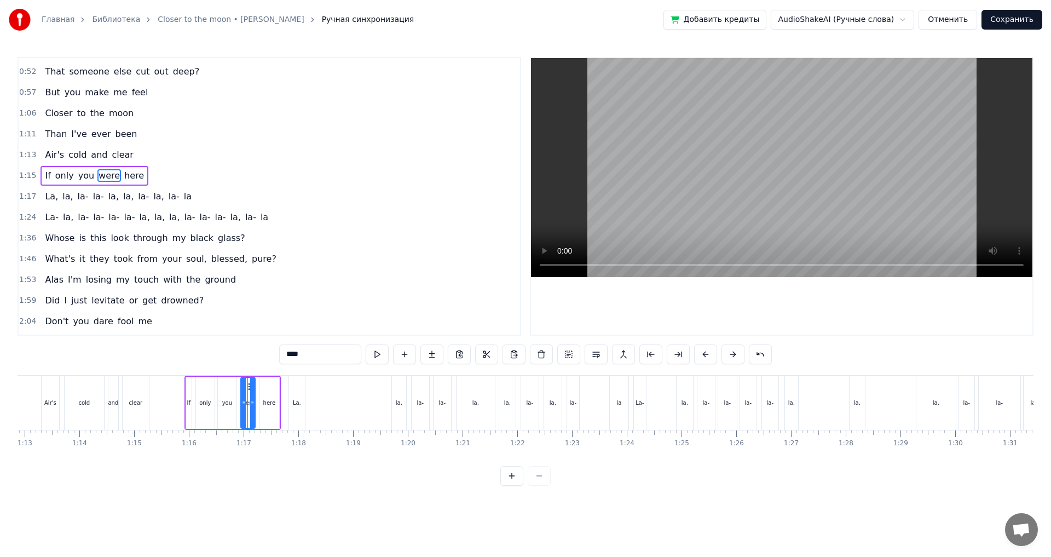
scroll to position [184, 0]
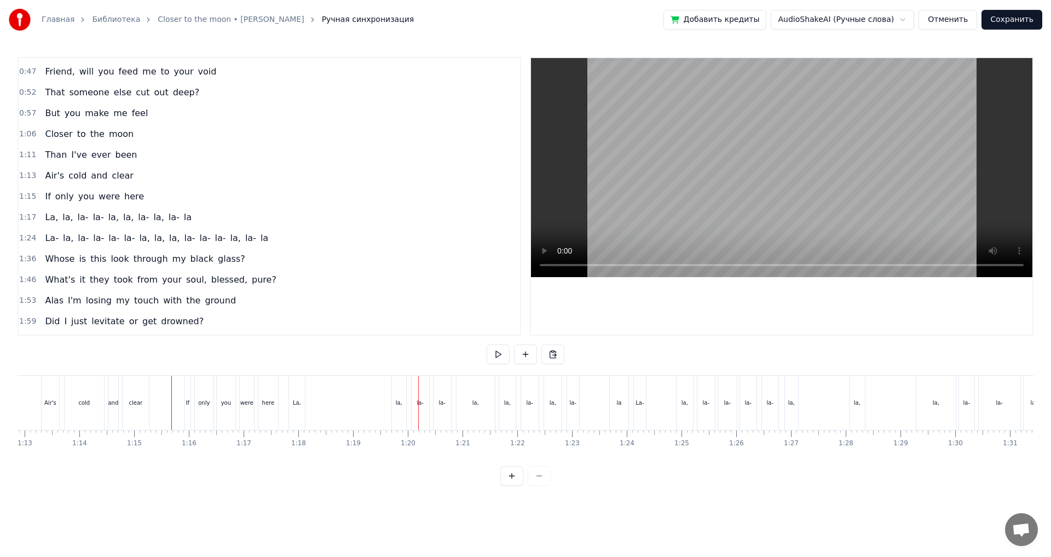
click at [299, 405] on div "La," at bounding box center [297, 402] width 8 height 8
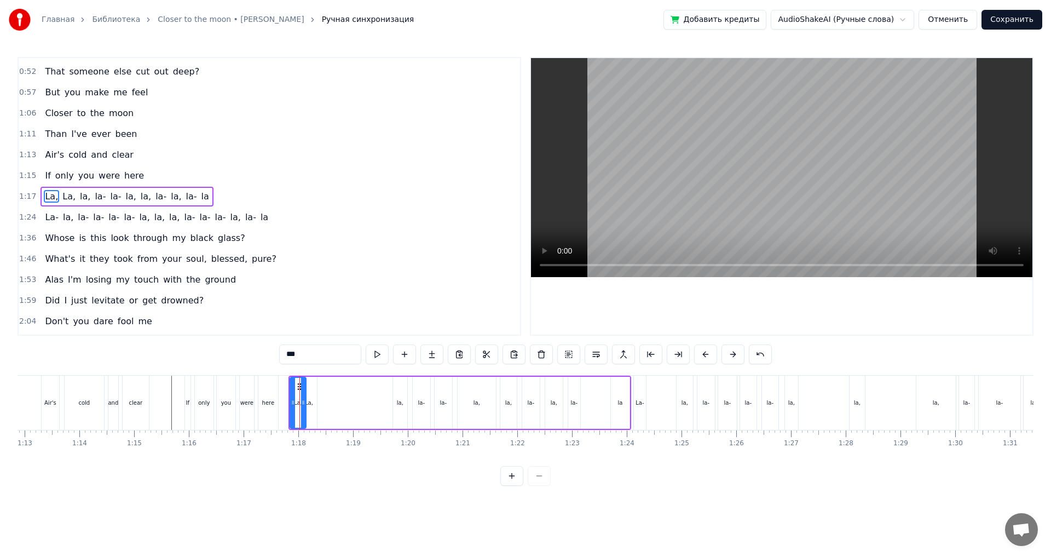
click at [311, 407] on div "La," at bounding box center [309, 403] width 16 height 52
drag, startPoint x: 310, startPoint y: 386, endPoint x: 321, endPoint y: 390, distance: 11.8
click at [321, 390] on icon at bounding box center [321, 386] width 9 height 9
drag, startPoint x: 321, startPoint y: 387, endPoint x: 337, endPoint y: 391, distance: 16.5
click at [338, 389] on icon at bounding box center [338, 386] width 9 height 9
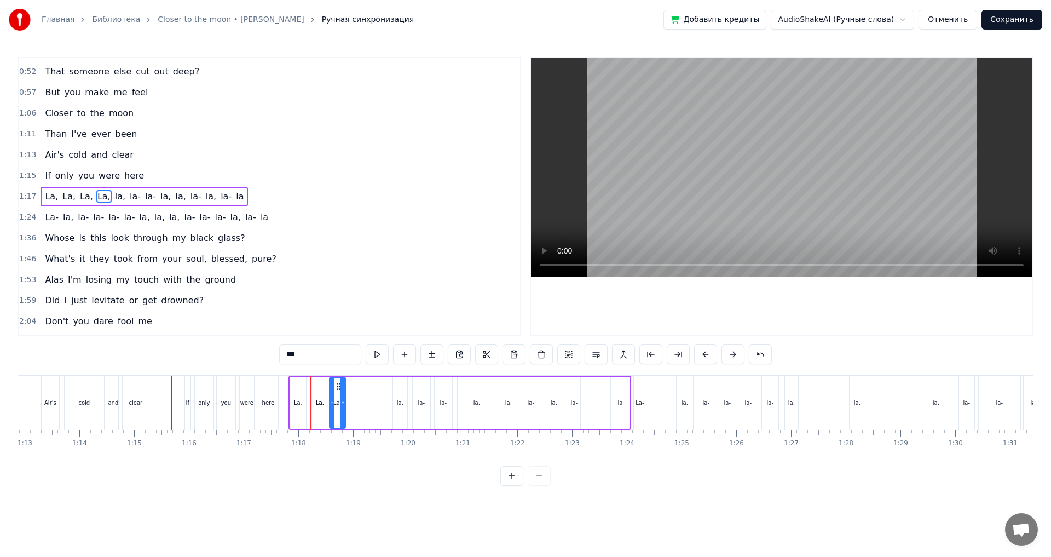
click at [358, 402] on div "La, La, La, La, la, [GEOGRAPHIC_DATA], la, [GEOGRAPHIC_DATA], [GEOGRAPHIC_DATA]" at bounding box center [459, 402] width 343 height 54
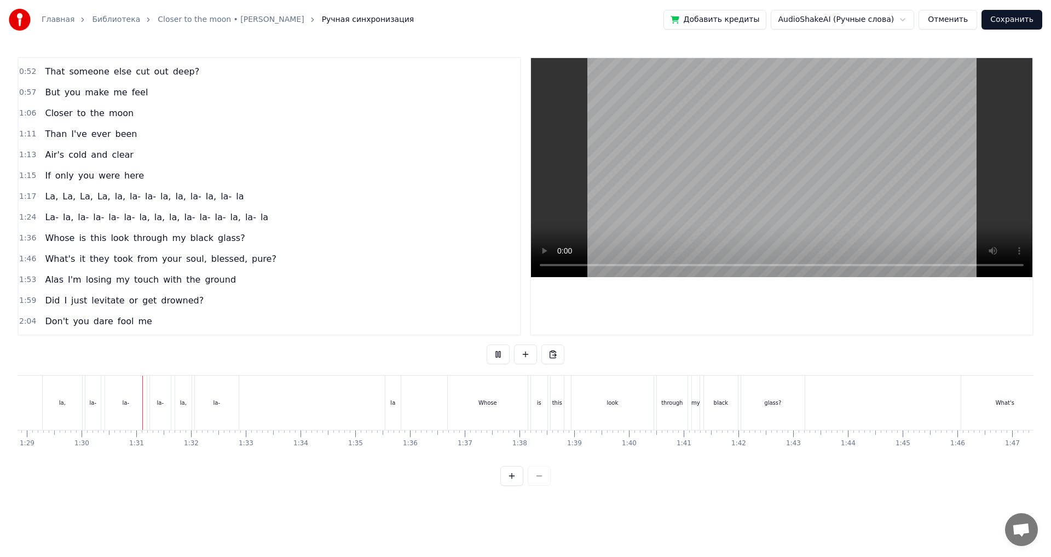
scroll to position [0, 4898]
click at [358, 407] on div "la" at bounding box center [356, 402] width 15 height 54
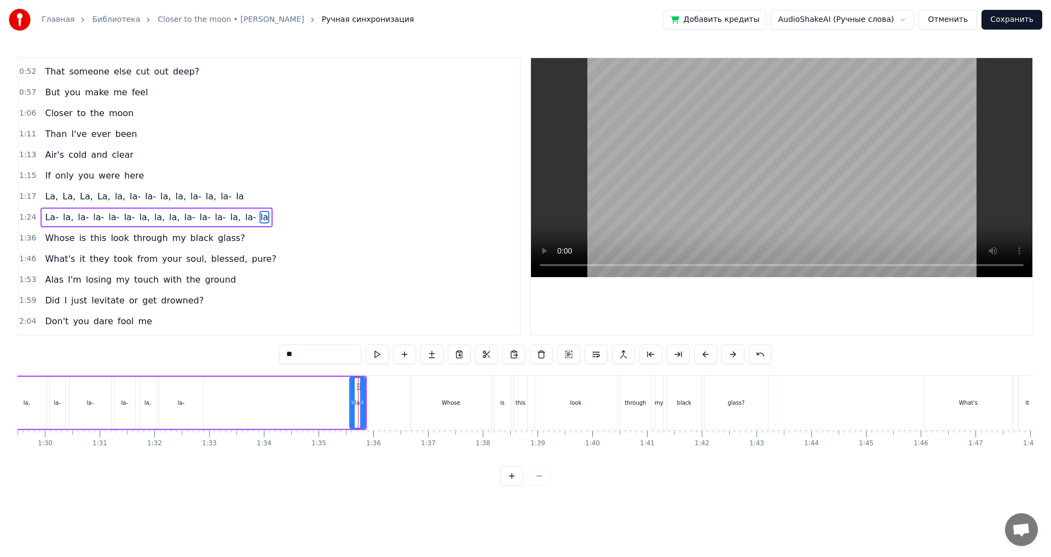
scroll to position [225, 0]
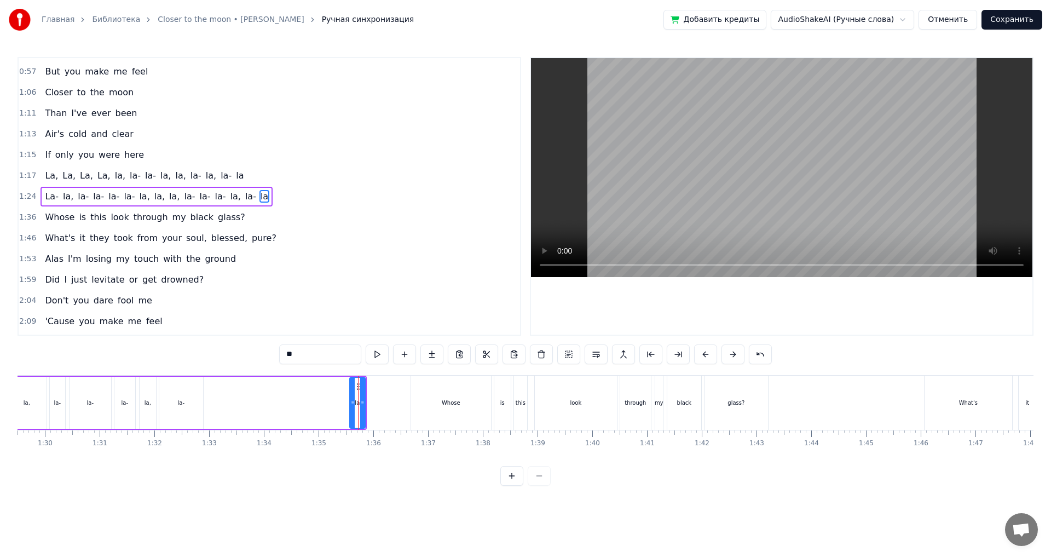
type input "*****"
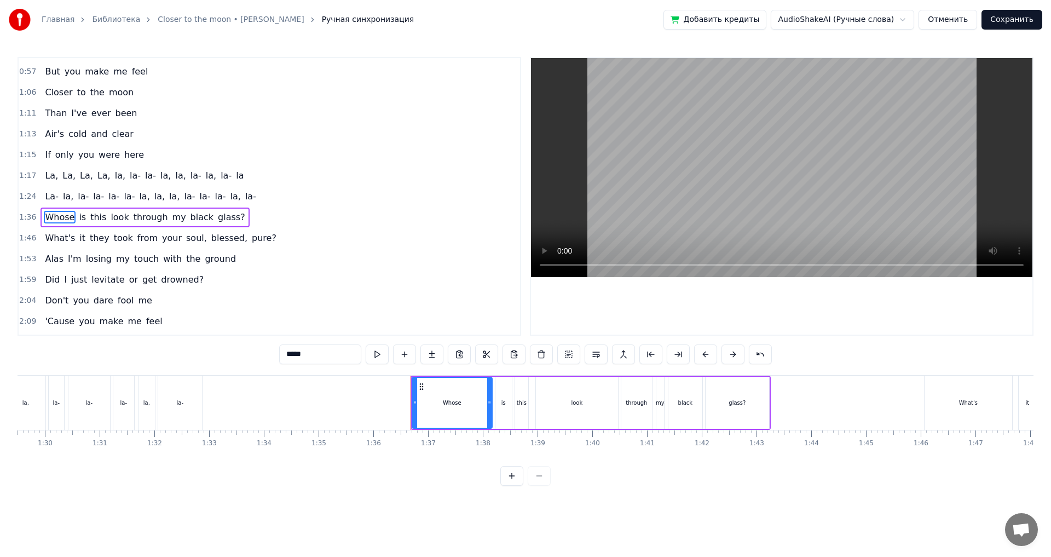
scroll to position [246, 0]
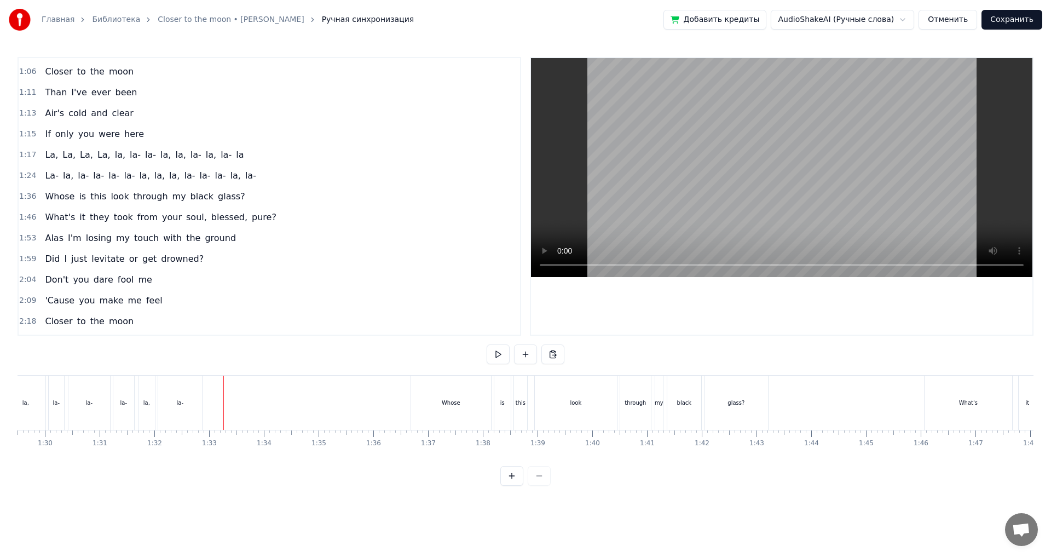
click at [263, 414] on div "La- La- la, [GEOGRAPHIC_DATA], la, la, [GEOGRAPHIC_DATA], [GEOGRAPHIC_DATA]" at bounding box center [555, 402] width 668 height 54
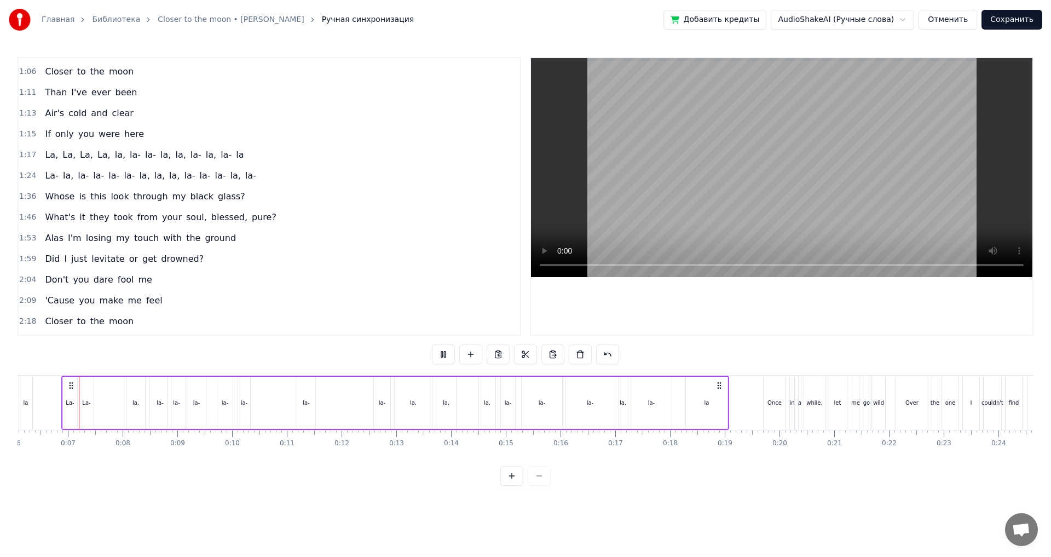
scroll to position [0, 332]
click at [357, 409] on div "La- La- la, [GEOGRAPHIC_DATA], la, la, [GEOGRAPHIC_DATA], [GEOGRAPHIC_DATA]" at bounding box center [396, 402] width 668 height 54
click at [375, 403] on div "la-" at bounding box center [382, 403] width 16 height 52
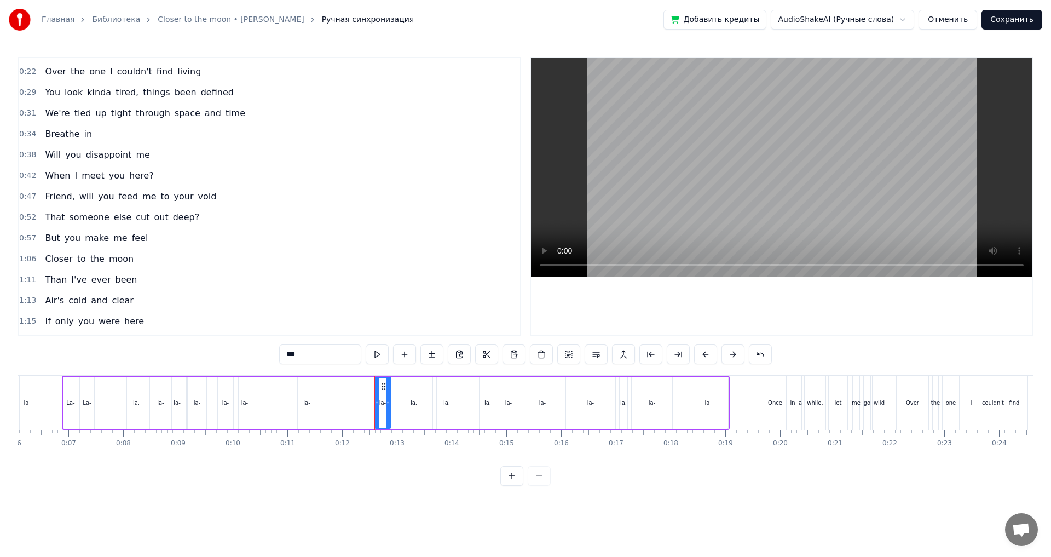
scroll to position [0, 0]
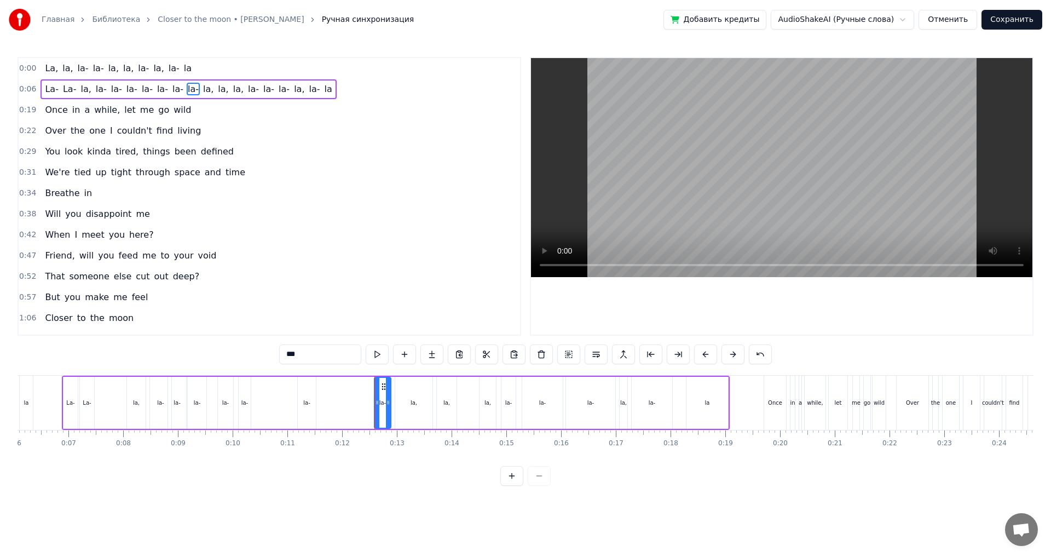
click at [402, 402] on div "la," at bounding box center [413, 403] width 37 height 52
type input "***"
click at [445, 408] on div "la," at bounding box center [447, 403] width 20 height 52
click at [485, 409] on div "la," at bounding box center [487, 403] width 16 height 52
click at [470, 392] on div "La- La- la, [GEOGRAPHIC_DATA], la, la, [GEOGRAPHIC_DATA], [GEOGRAPHIC_DATA]" at bounding box center [396, 402] width 668 height 54
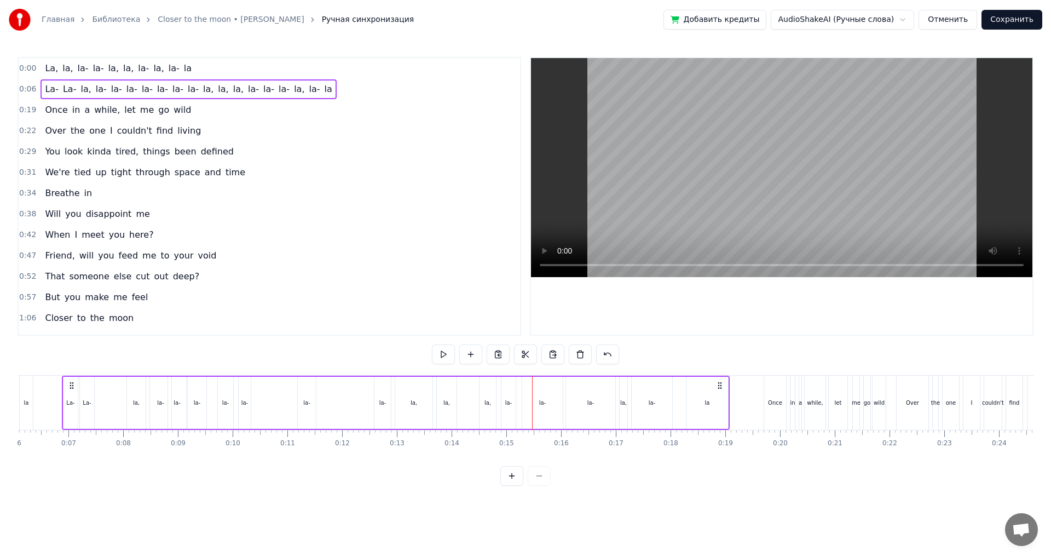
click at [547, 398] on div "la-" at bounding box center [542, 403] width 41 height 52
drag, startPoint x: 559, startPoint y: 401, endPoint x: 534, endPoint y: 406, distance: 25.6
click at [534, 406] on icon at bounding box center [535, 402] width 4 height 9
click at [541, 393] on div "la-" at bounding box center [542, 403] width 15 height 52
click at [552, 405] on div "la-" at bounding box center [549, 402] width 7 height 8
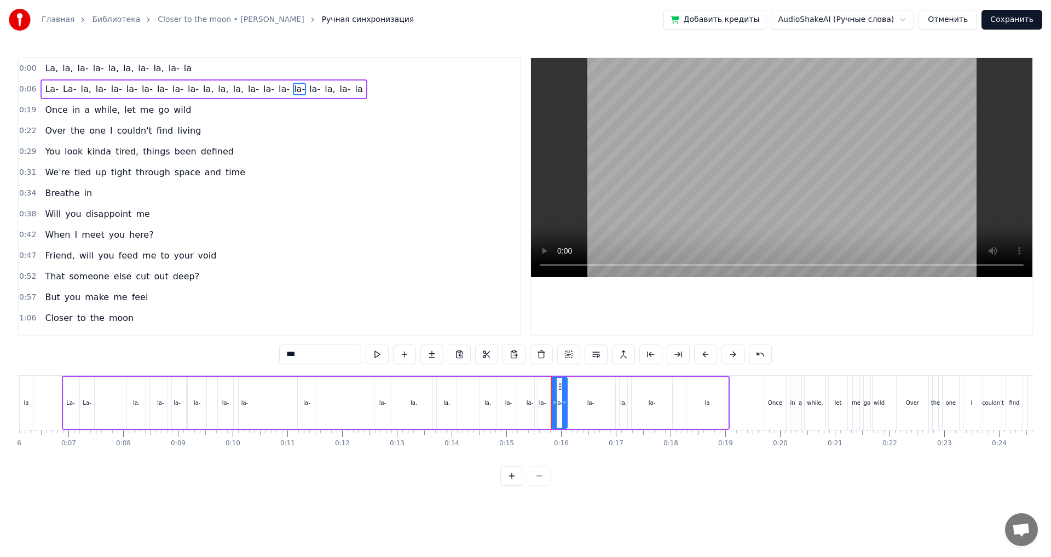
drag, startPoint x: 550, startPoint y: 387, endPoint x: 560, endPoint y: 387, distance: 9.9
click at [560, 387] on icon at bounding box center [561, 386] width 9 height 9
click at [582, 405] on div "la-" at bounding box center [590, 403] width 49 height 52
drag, startPoint x: 567, startPoint y: 401, endPoint x: 571, endPoint y: 406, distance: 6.2
click at [571, 406] on icon at bounding box center [572, 402] width 4 height 9
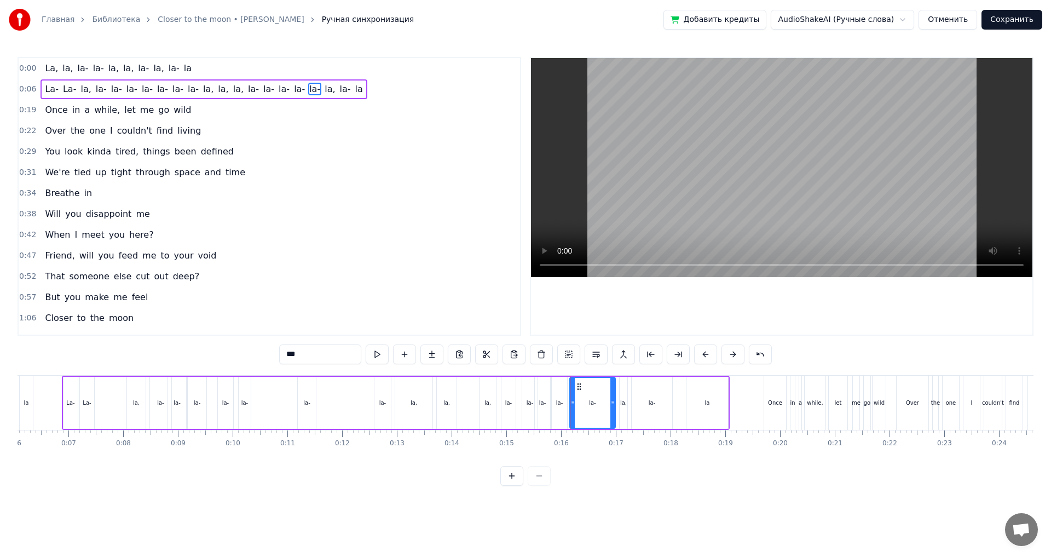
click at [470, 406] on div "La- La- la, [GEOGRAPHIC_DATA], la, la, [GEOGRAPHIC_DATA], [GEOGRAPHIC_DATA]" at bounding box center [396, 402] width 668 height 54
click at [471, 402] on div "La- La- la, [GEOGRAPHIC_DATA], la, la, [GEOGRAPHIC_DATA], [GEOGRAPHIC_DATA]" at bounding box center [396, 402] width 668 height 54
click at [470, 402] on div "La- La- la, [GEOGRAPHIC_DATA], la, la, [GEOGRAPHIC_DATA], [GEOGRAPHIC_DATA]" at bounding box center [396, 402] width 668 height 54
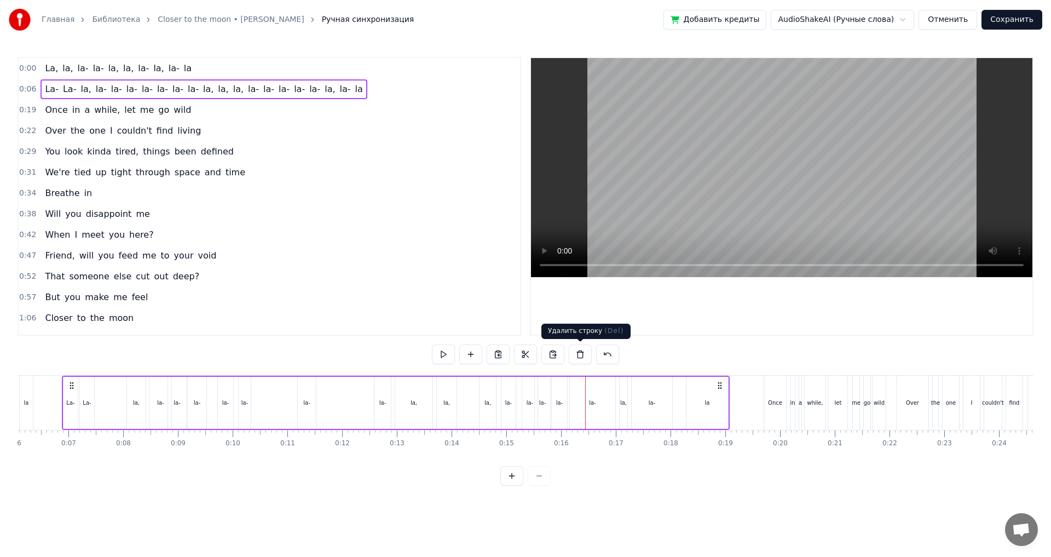
click at [604, 407] on div "la-" at bounding box center [592, 403] width 45 height 52
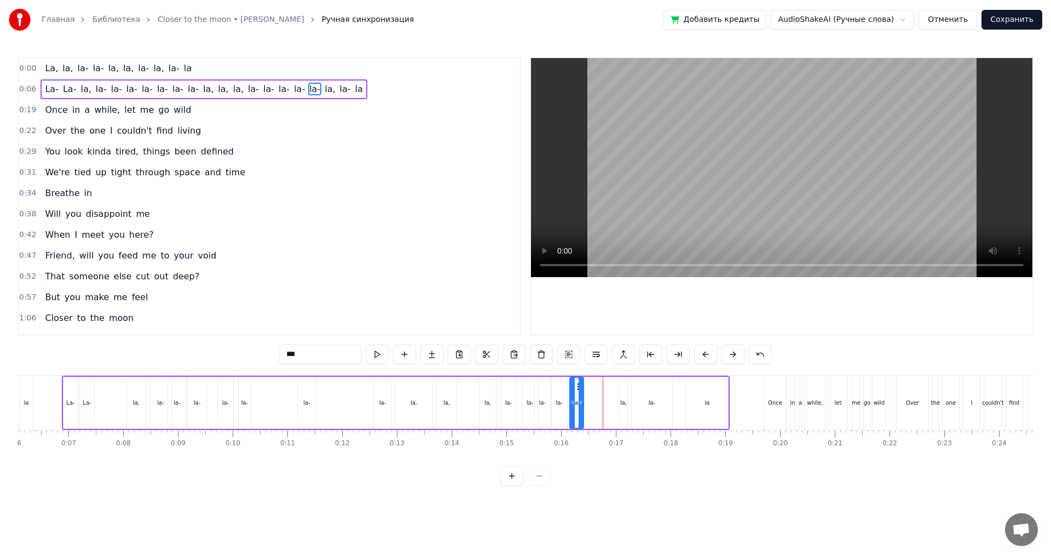
drag, startPoint x: 612, startPoint y: 403, endPoint x: 580, endPoint y: 408, distance: 32.0
click at [580, 408] on div at bounding box center [581, 403] width 4 height 50
click at [369, 404] on div "La- La- la, [GEOGRAPHIC_DATA], la, la, [GEOGRAPHIC_DATA], [GEOGRAPHIC_DATA]" at bounding box center [396, 402] width 668 height 54
click at [365, 404] on div "La- La- la, [GEOGRAPHIC_DATA], la, la, [GEOGRAPHIC_DATA], [GEOGRAPHIC_DATA]" at bounding box center [396, 402] width 668 height 54
click at [469, 398] on div "La- La- la, [GEOGRAPHIC_DATA], la, la, [GEOGRAPHIC_DATA], [GEOGRAPHIC_DATA]" at bounding box center [396, 402] width 668 height 54
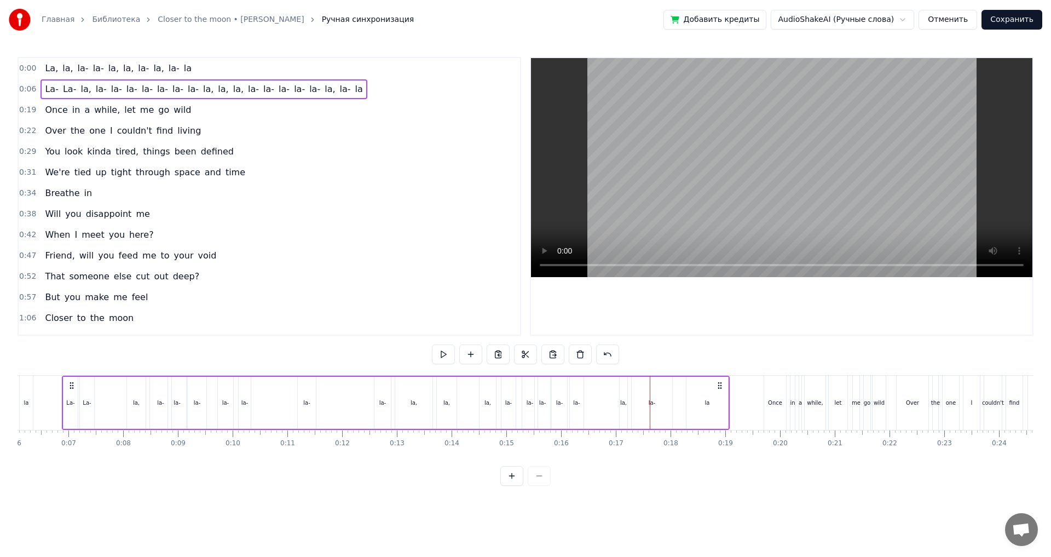
click at [460, 402] on div "La- La- la, [GEOGRAPHIC_DATA], la, la, [GEOGRAPHIC_DATA], [GEOGRAPHIC_DATA]" at bounding box center [396, 402] width 668 height 54
click at [575, 403] on div "la-" at bounding box center [576, 402] width 7 height 8
click at [588, 407] on div "la-" at bounding box center [583, 403] width 14 height 52
drag, startPoint x: 582, startPoint y: 386, endPoint x: 604, endPoint y: 392, distance: 22.3
click at [604, 392] on div "la-" at bounding box center [604, 403] width 13 height 50
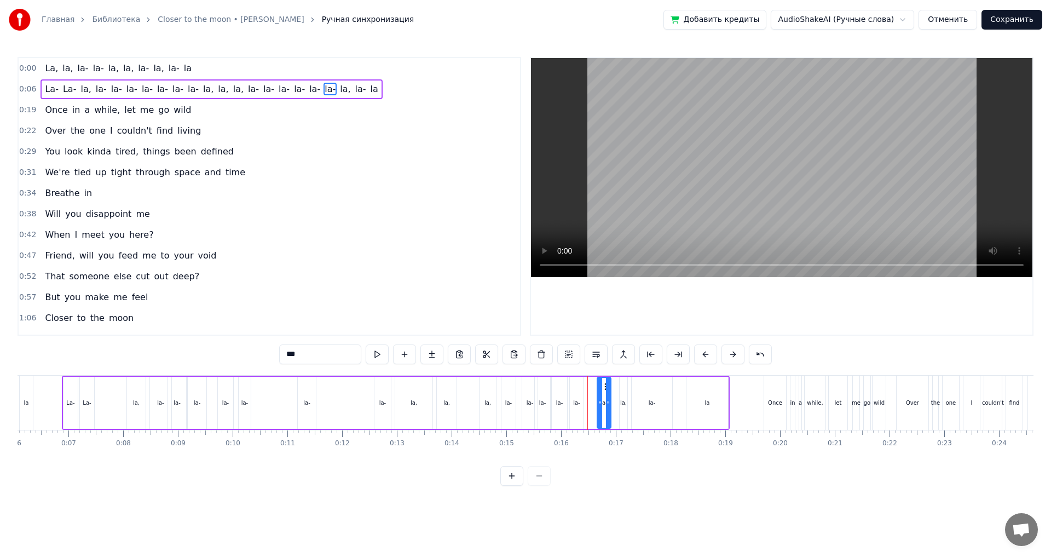
click at [585, 407] on div "La- La- la, [GEOGRAPHIC_DATA], la, la, [GEOGRAPHIC_DATA], [GEOGRAPHIC_DATA]" at bounding box center [396, 402] width 668 height 54
click at [466, 406] on div "La- La- la, [GEOGRAPHIC_DATA], la, la, [GEOGRAPHIC_DATA], [GEOGRAPHIC_DATA]" at bounding box center [396, 402] width 668 height 54
click at [469, 398] on div "La- La- la, [GEOGRAPHIC_DATA], la, la, [GEOGRAPHIC_DATA], [GEOGRAPHIC_DATA]" at bounding box center [396, 402] width 668 height 54
click at [1006, 24] on button "Сохранить" at bounding box center [1011, 20] width 61 height 20
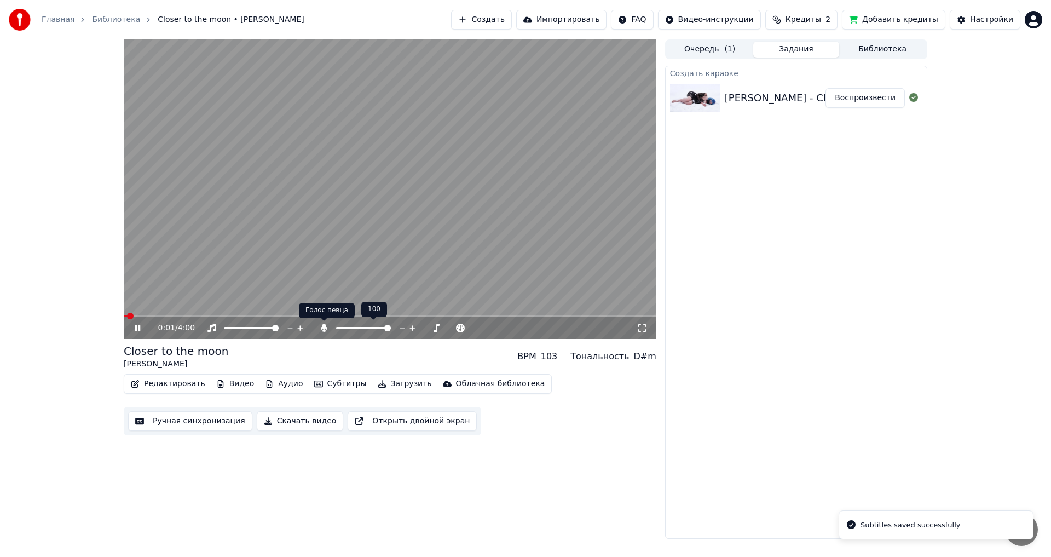
click at [322, 328] on icon at bounding box center [324, 327] width 11 height 9
click at [134, 329] on icon at bounding box center [145, 327] width 26 height 9
click at [383, 383] on button "Загрузить" at bounding box center [404, 383] width 63 height 15
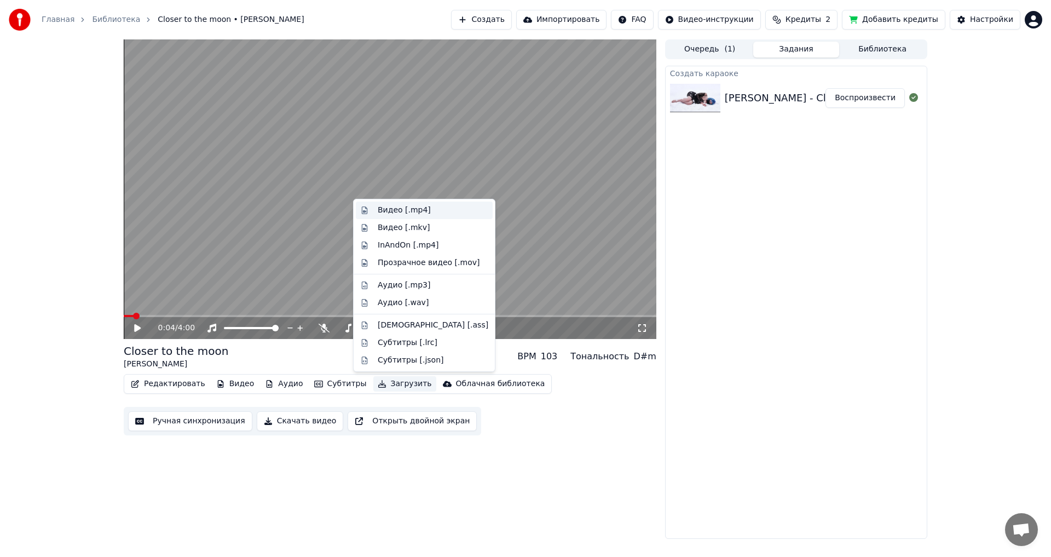
click at [391, 207] on div "Видео [.mp4]" at bounding box center [404, 210] width 53 height 11
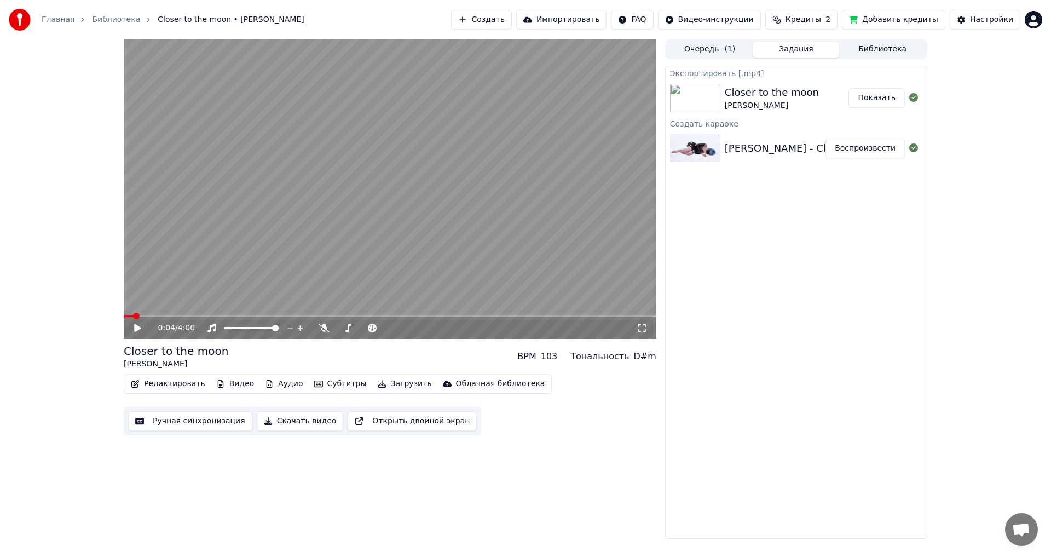
click at [892, 105] on button "Показать" at bounding box center [876, 98] width 56 height 20
